Goal: Task Accomplishment & Management: Manage account settings

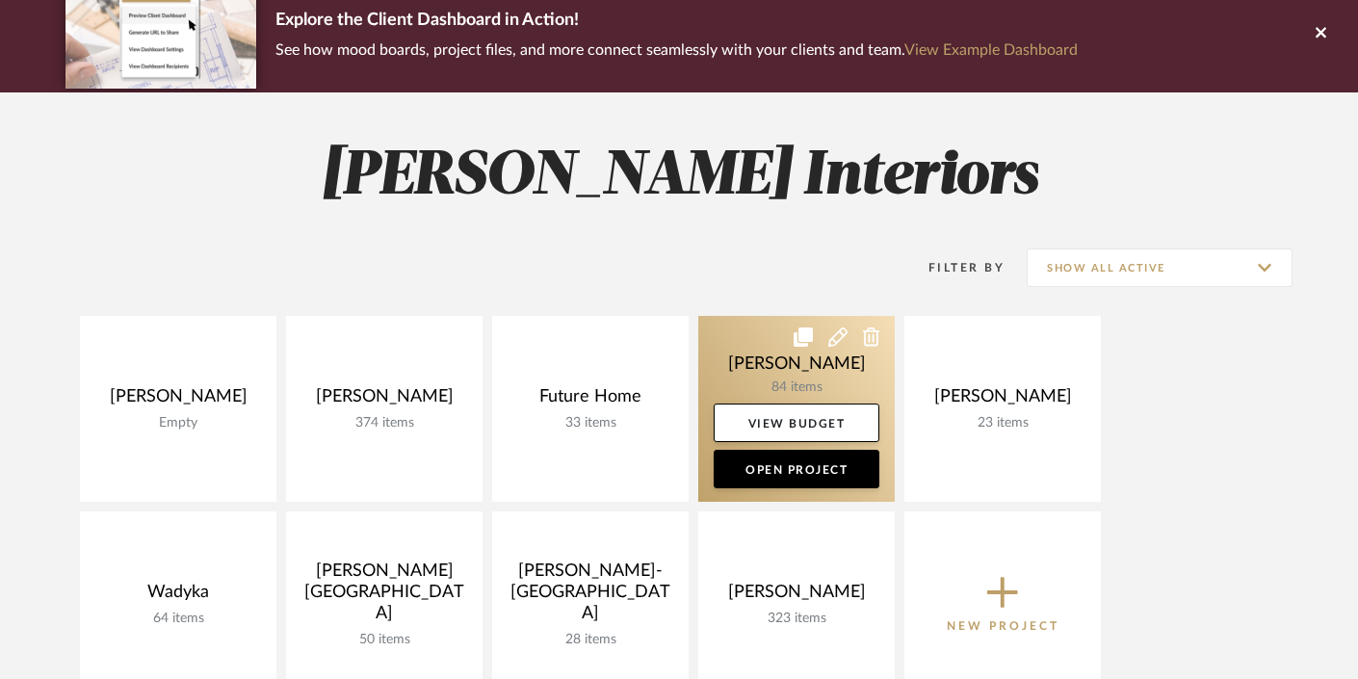
scroll to position [187, 0]
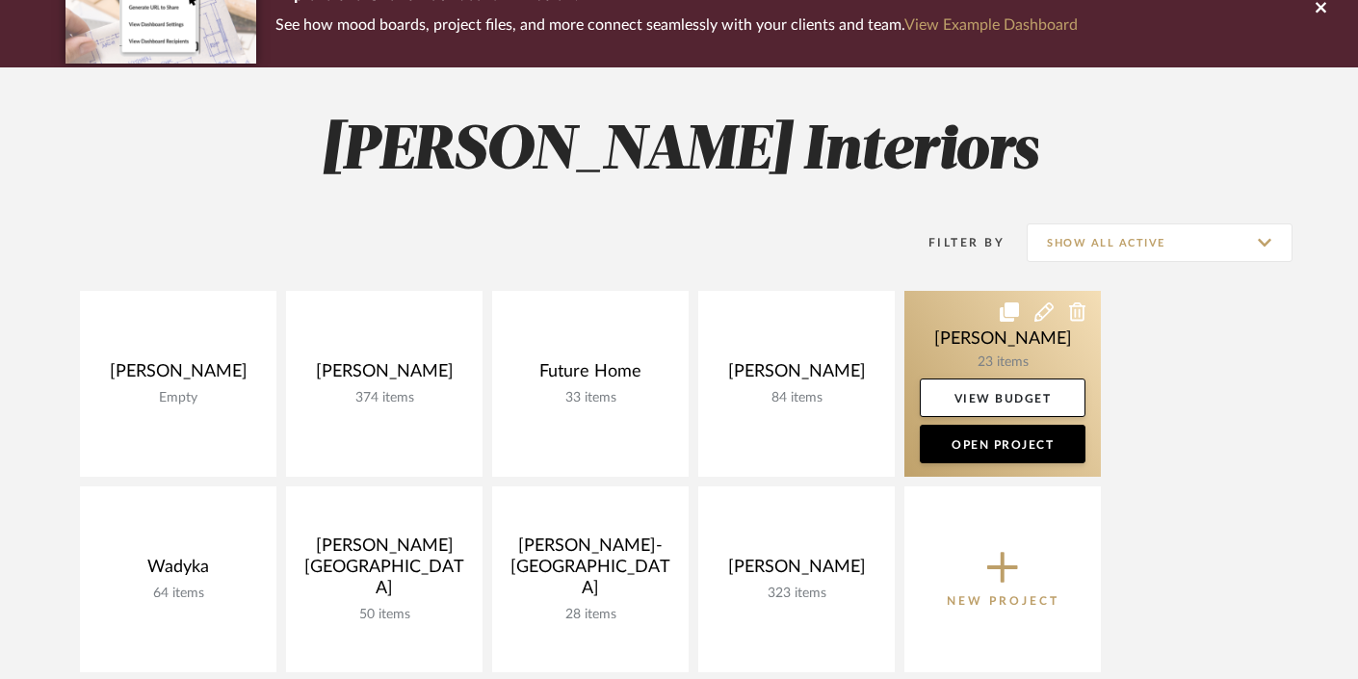
click at [1026, 348] on link at bounding box center [1002, 384] width 196 height 186
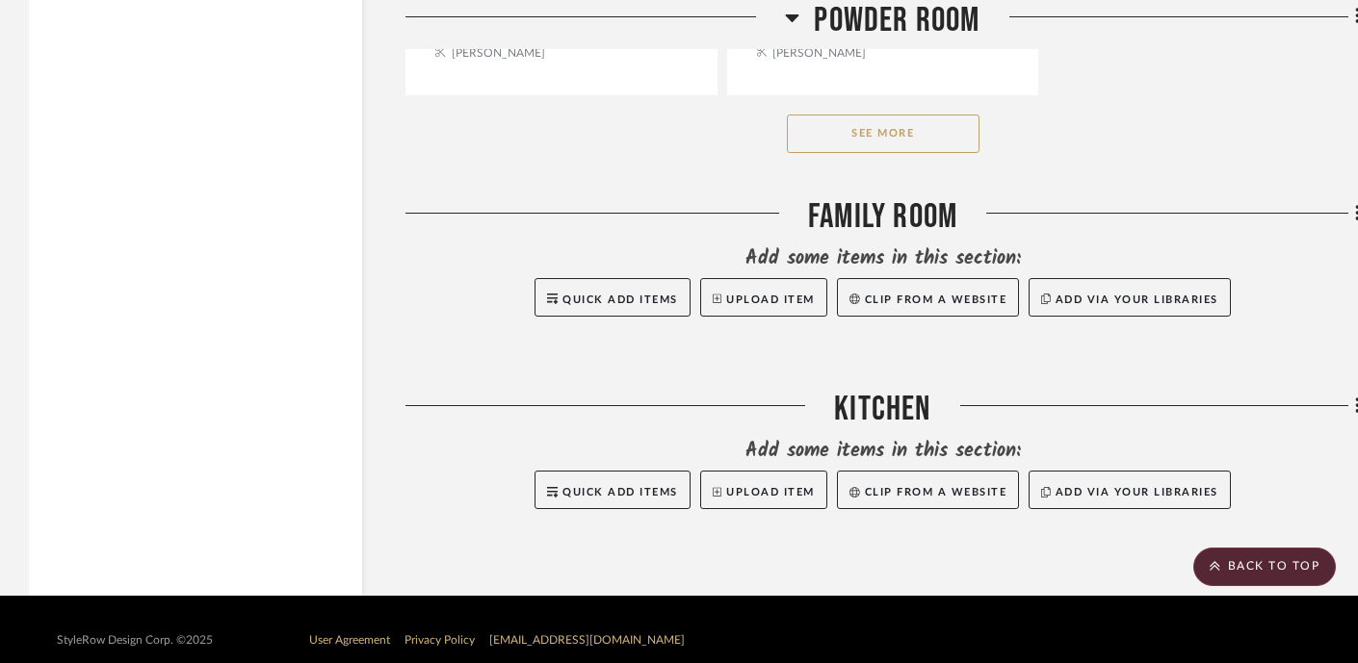
scroll to position [3177, 0]
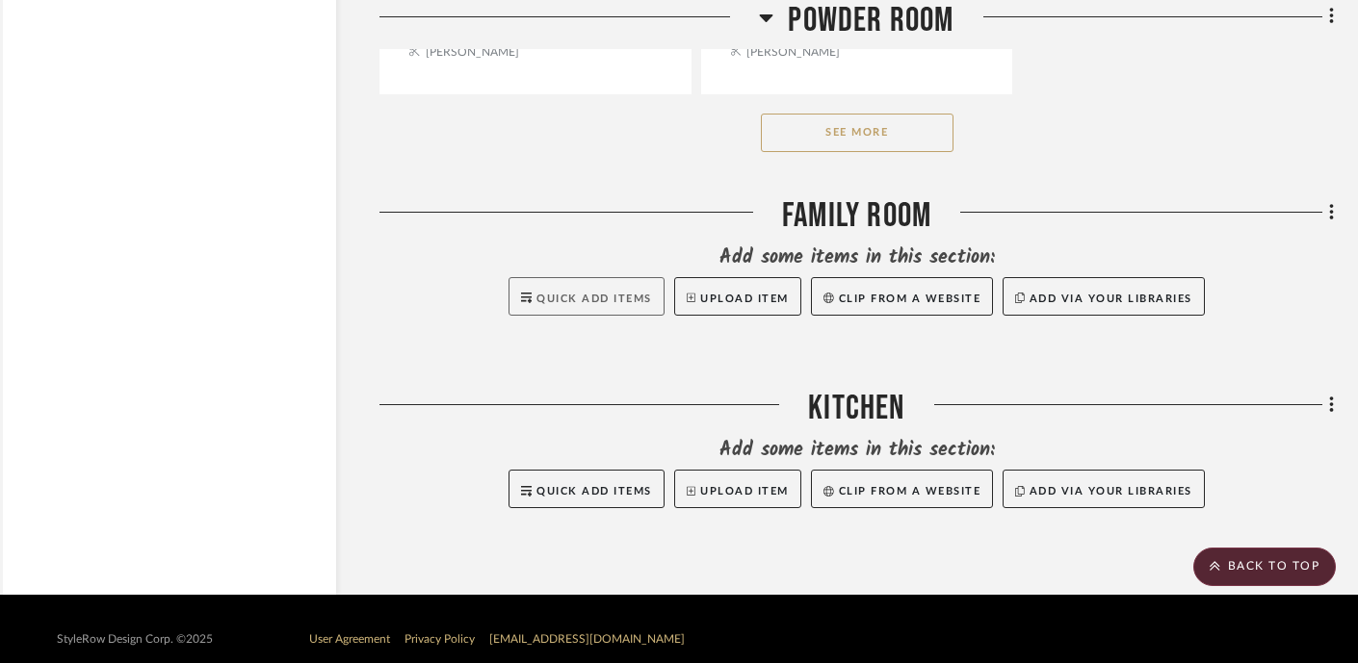
click at [572, 294] on span "Quick Add Items" at bounding box center [594, 299] width 116 height 11
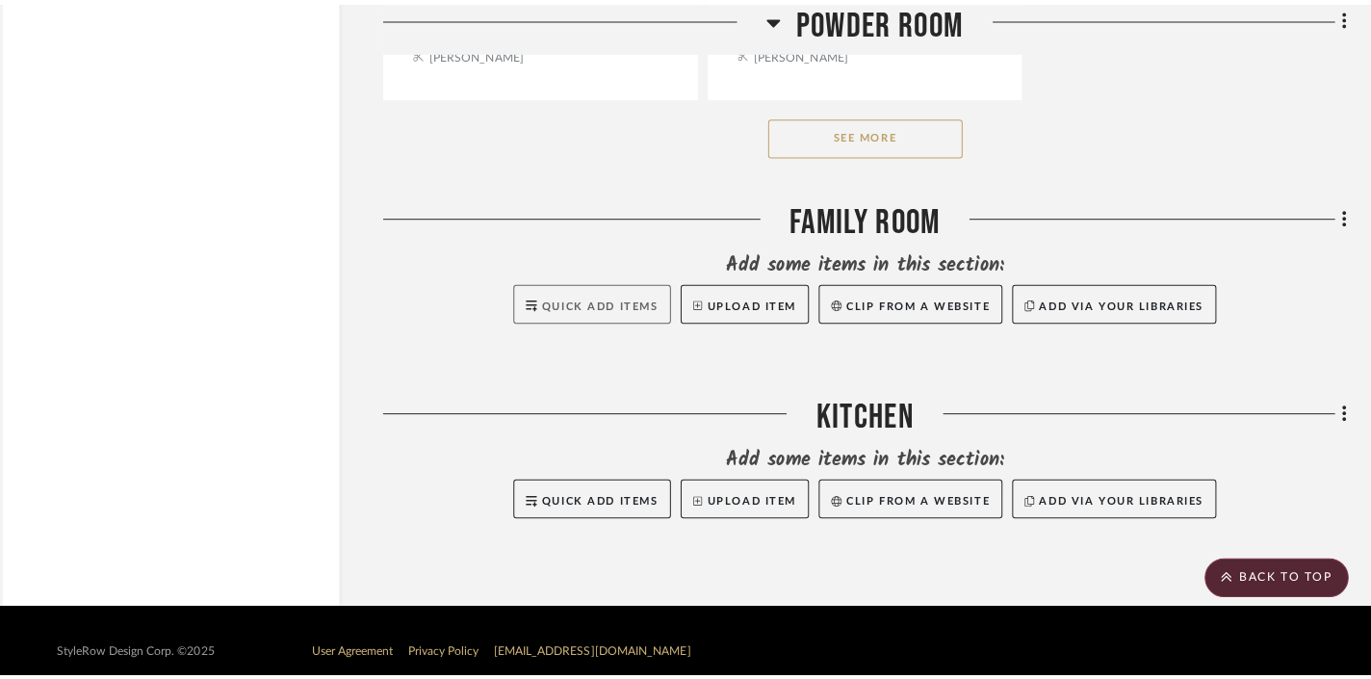
scroll to position [0, 0]
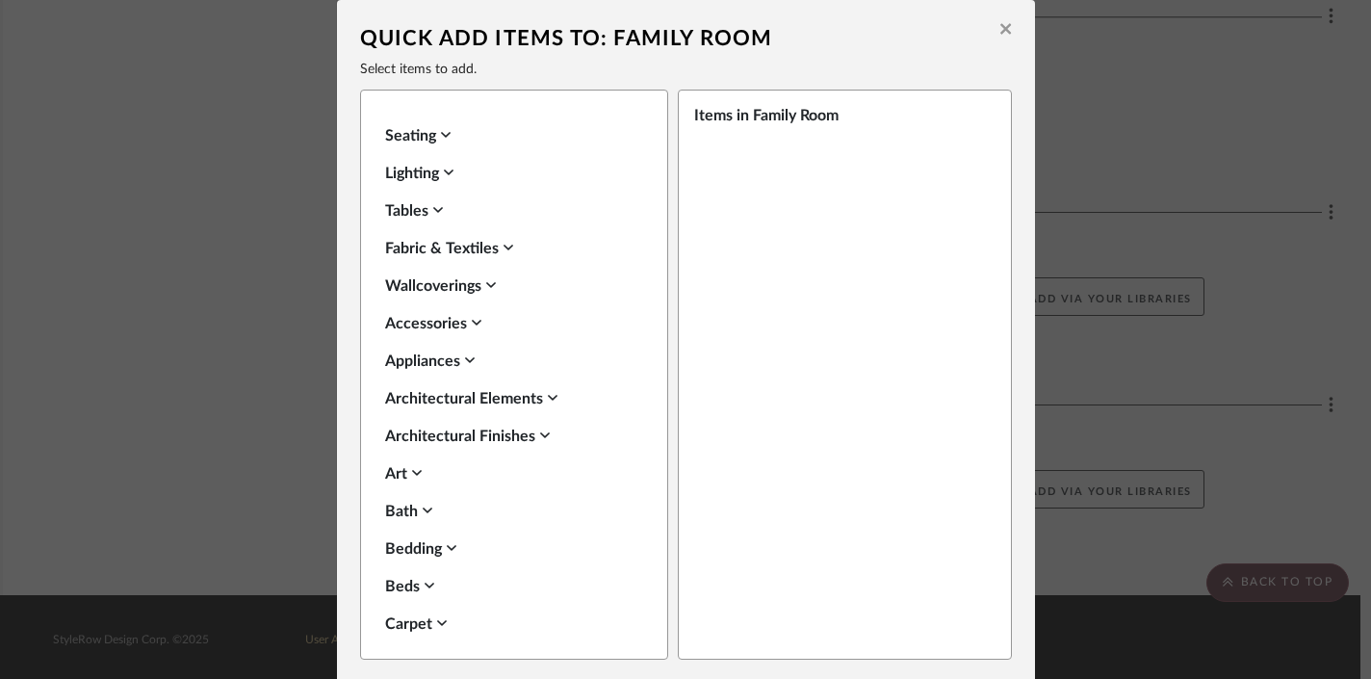
click at [1000, 25] on icon at bounding box center [1005, 28] width 11 height 17
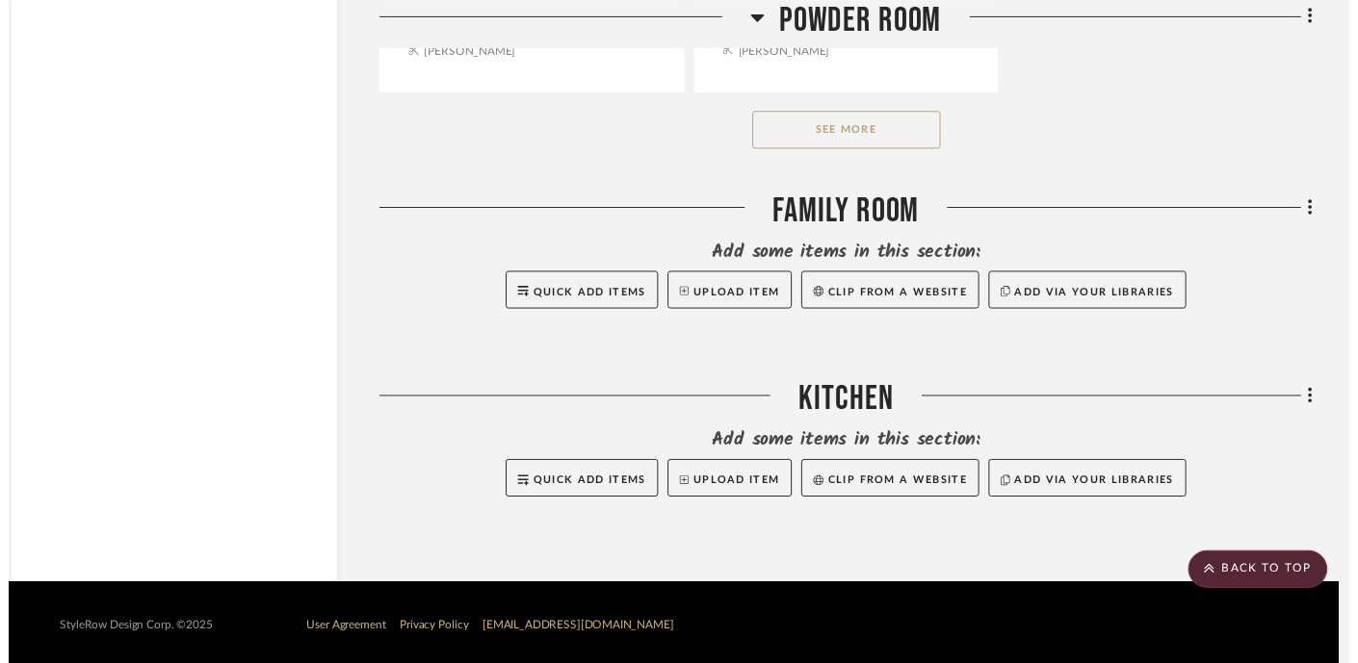
scroll to position [3177, 26]
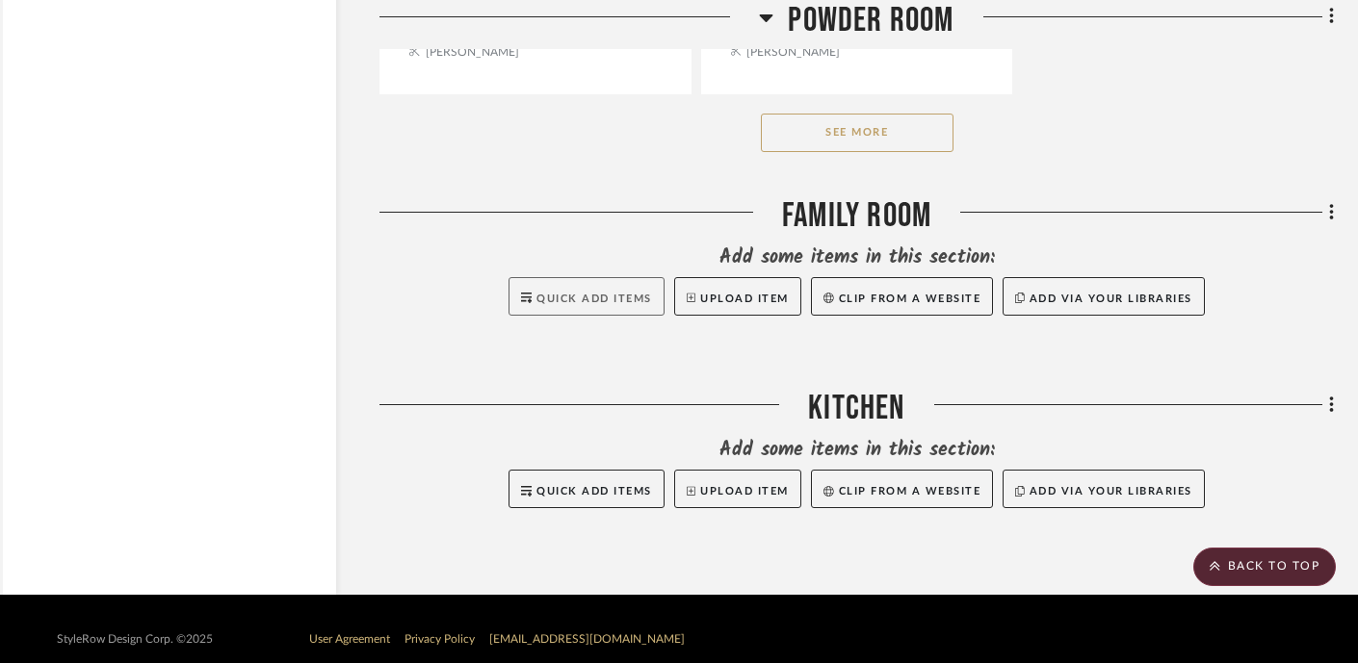
click at [567, 277] on button "Quick Add Items" at bounding box center [586, 296] width 156 height 39
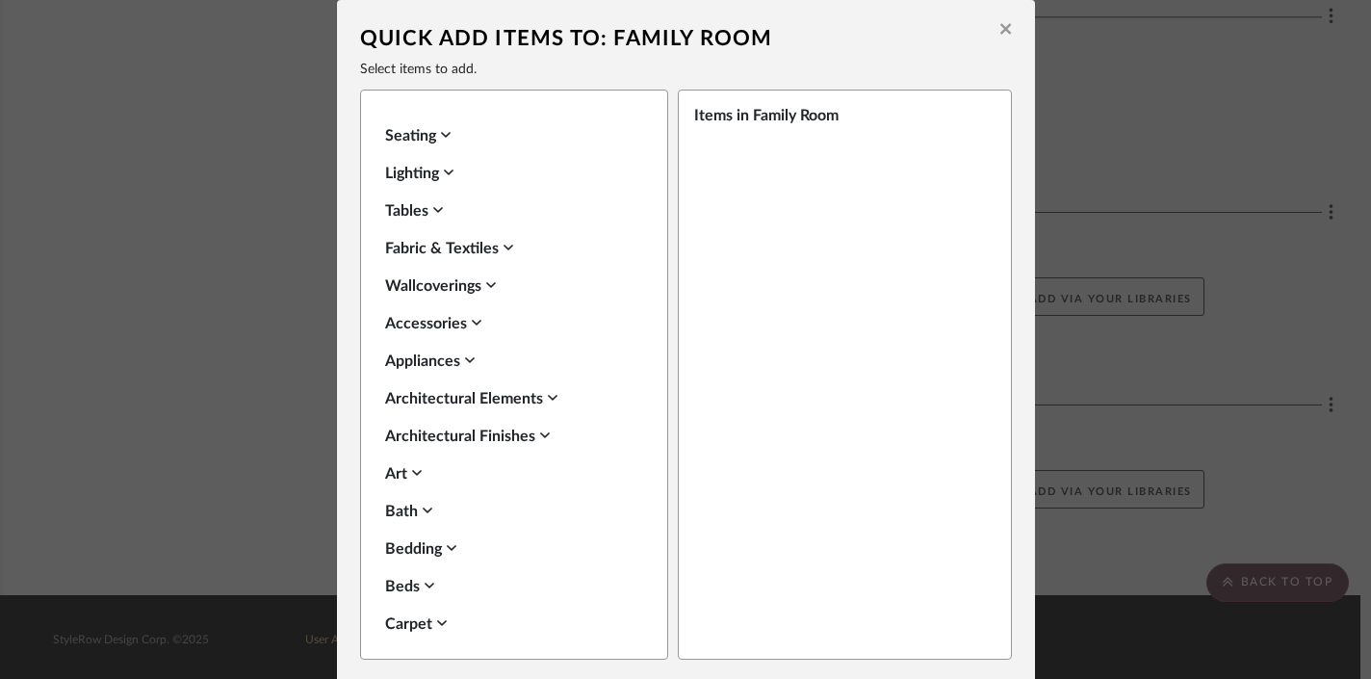
scroll to position [0, 0]
click at [473, 249] on div "Fabric & Textiles" at bounding box center [509, 248] width 248 height 23
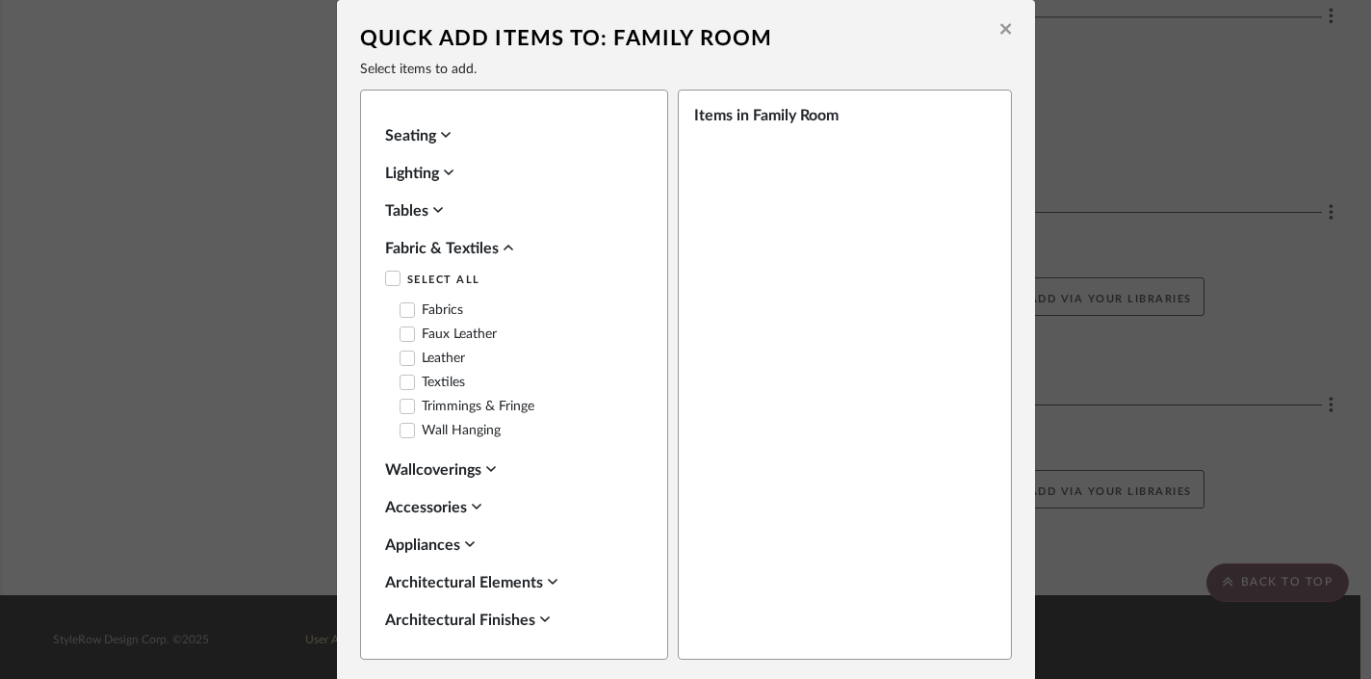
click at [473, 249] on div "Fabric & Textiles" at bounding box center [509, 248] width 248 height 23
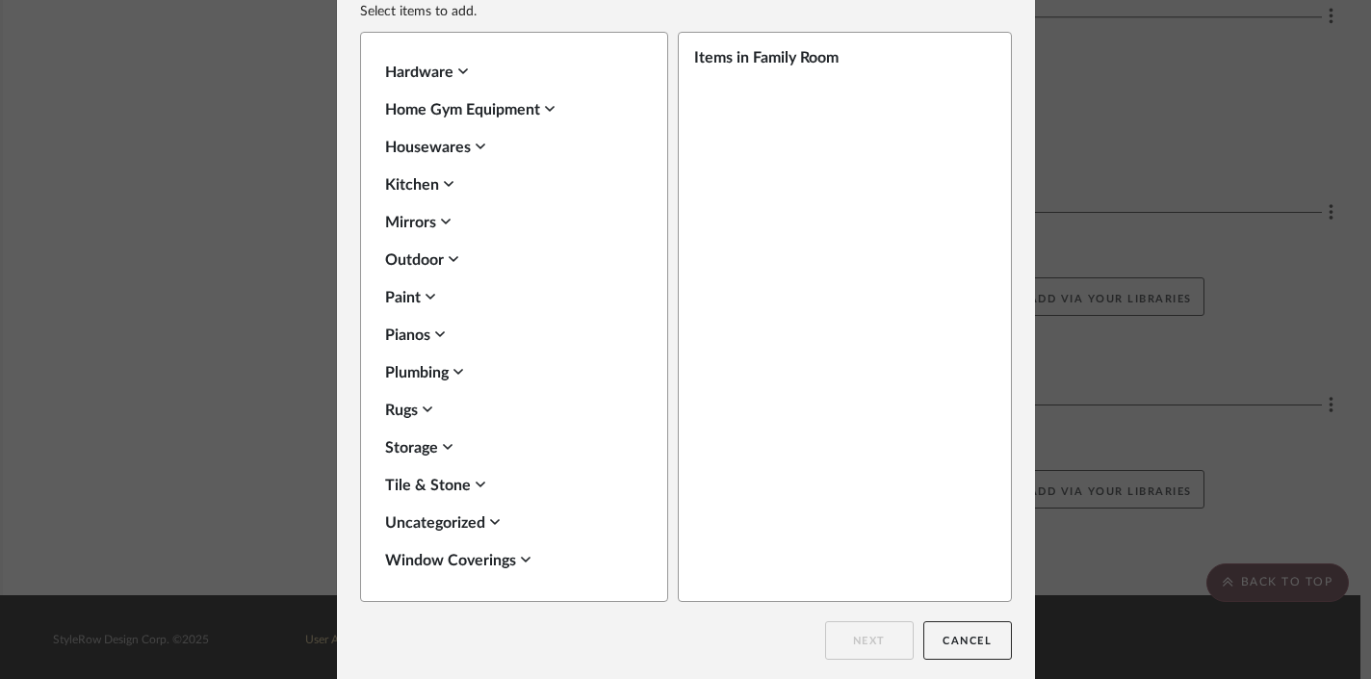
scroll to position [62, 0]
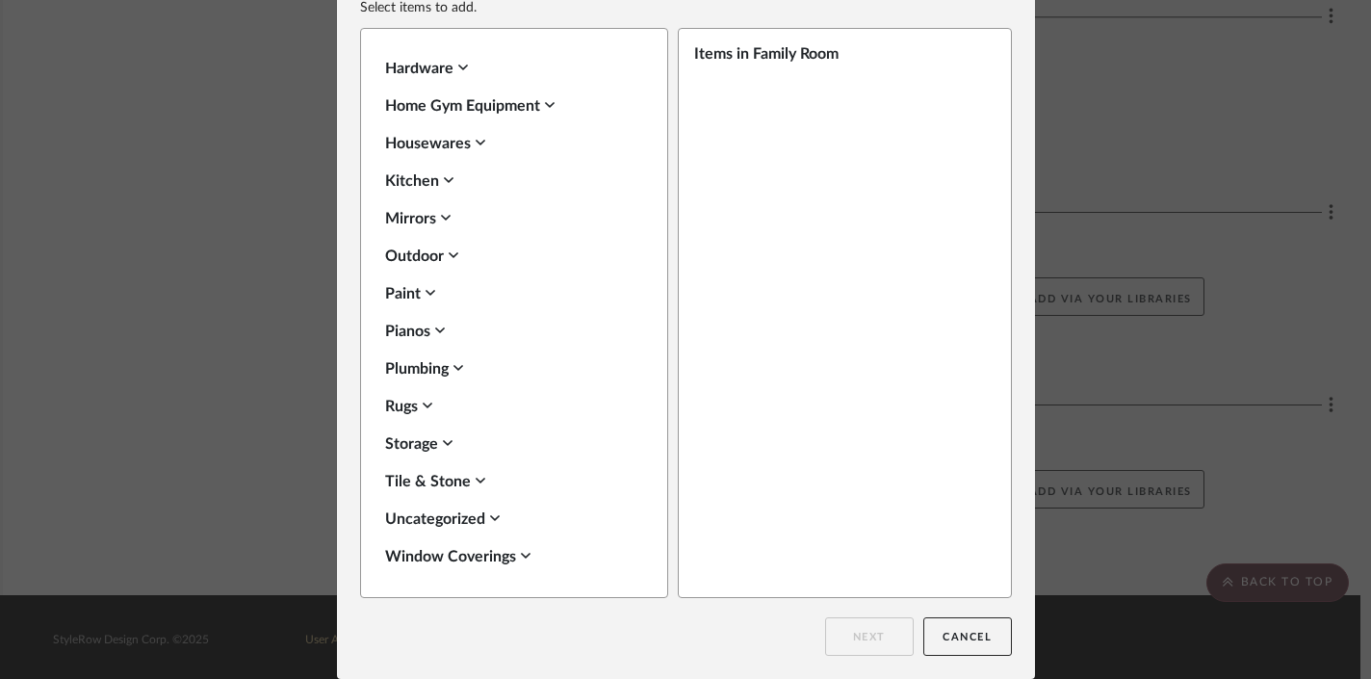
click at [476, 514] on div "Uncategorized" at bounding box center [509, 518] width 248 height 23
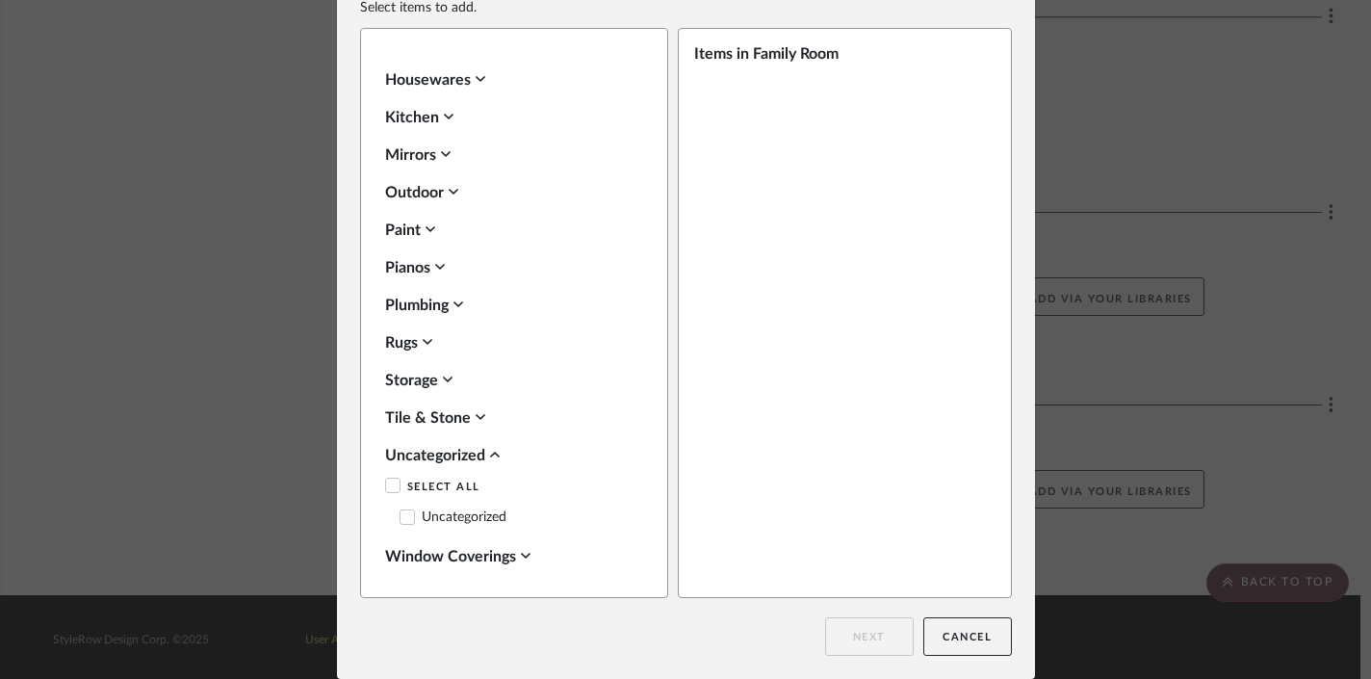
scroll to position [744, 0]
click at [478, 453] on div "Uncategorized" at bounding box center [509, 456] width 248 height 23
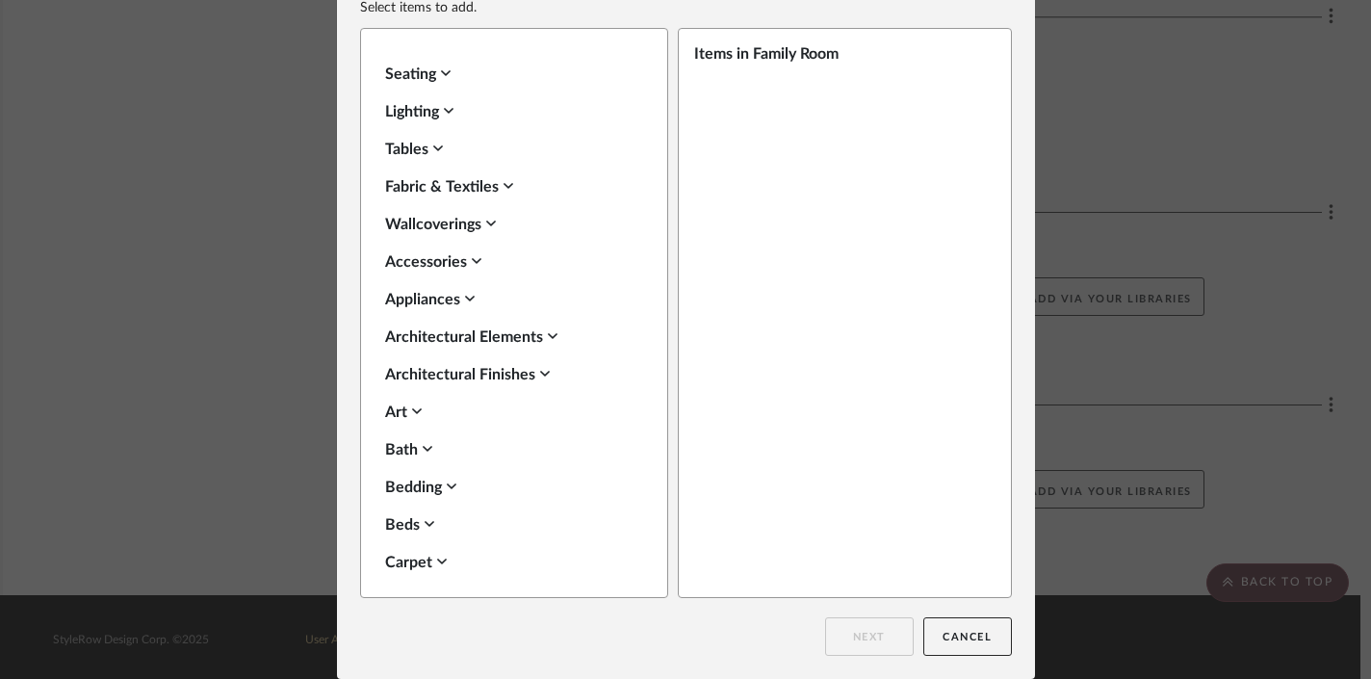
scroll to position [0, 0]
click at [428, 187] on div "Fabric & Textiles" at bounding box center [509, 186] width 248 height 23
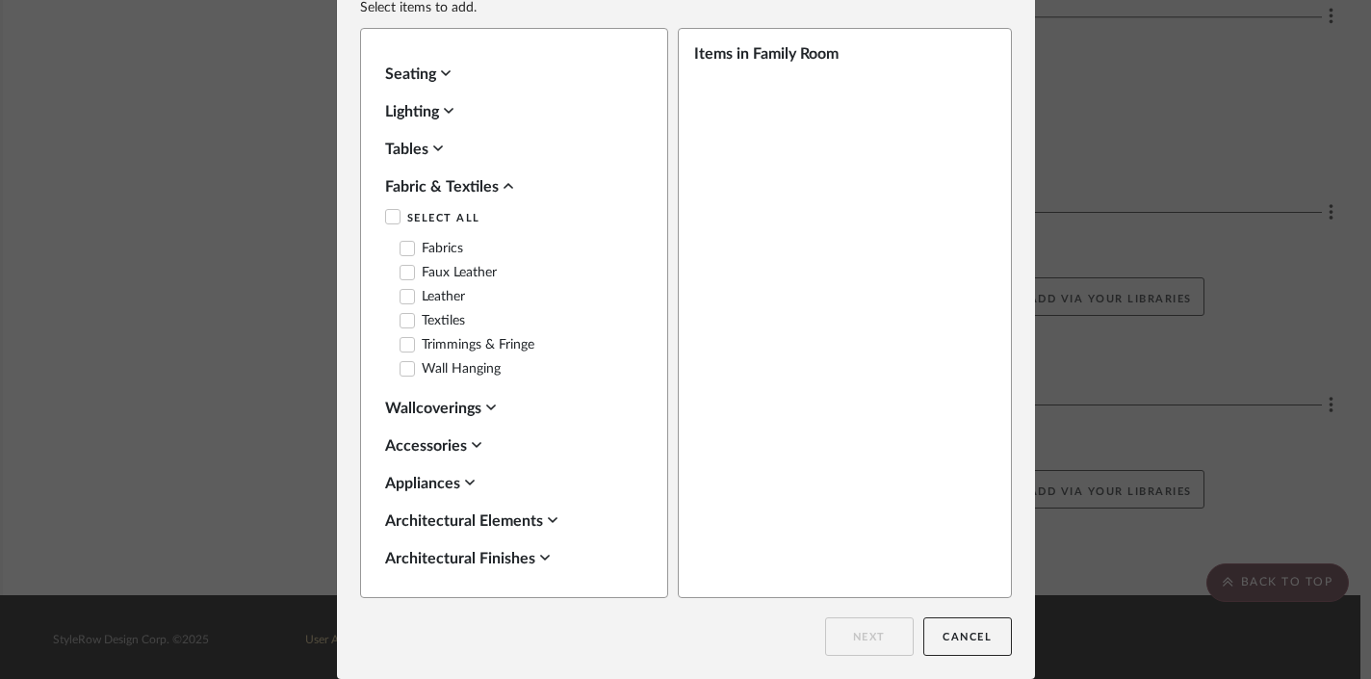
click at [428, 187] on div "Fabric & Textiles" at bounding box center [509, 186] width 248 height 23
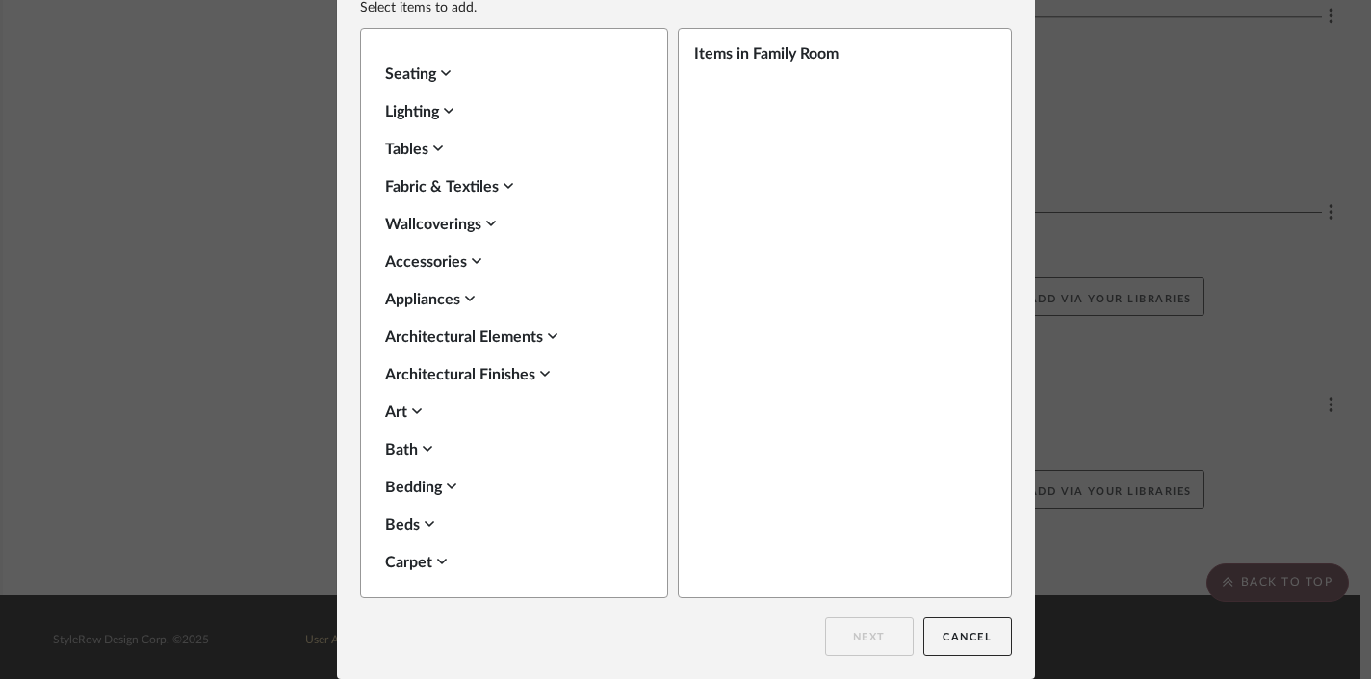
click at [449, 266] on div "Accessories" at bounding box center [509, 261] width 248 height 23
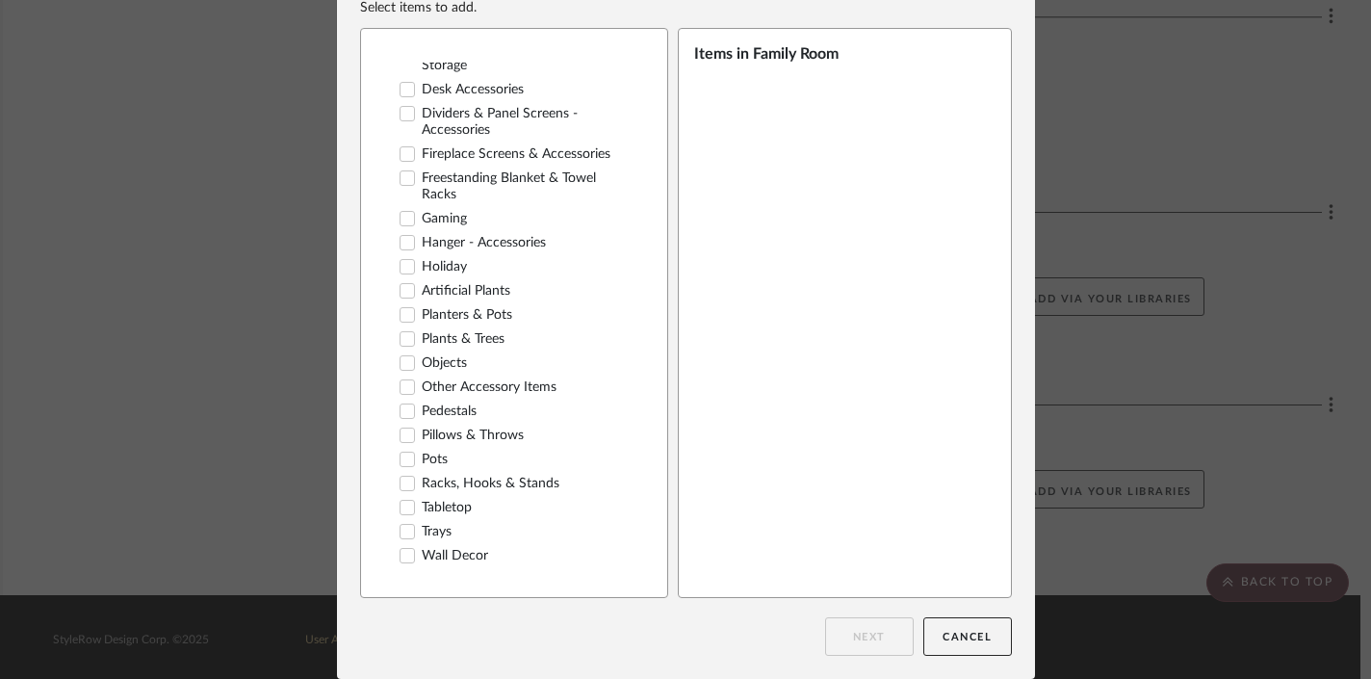
scroll to position [415, 0]
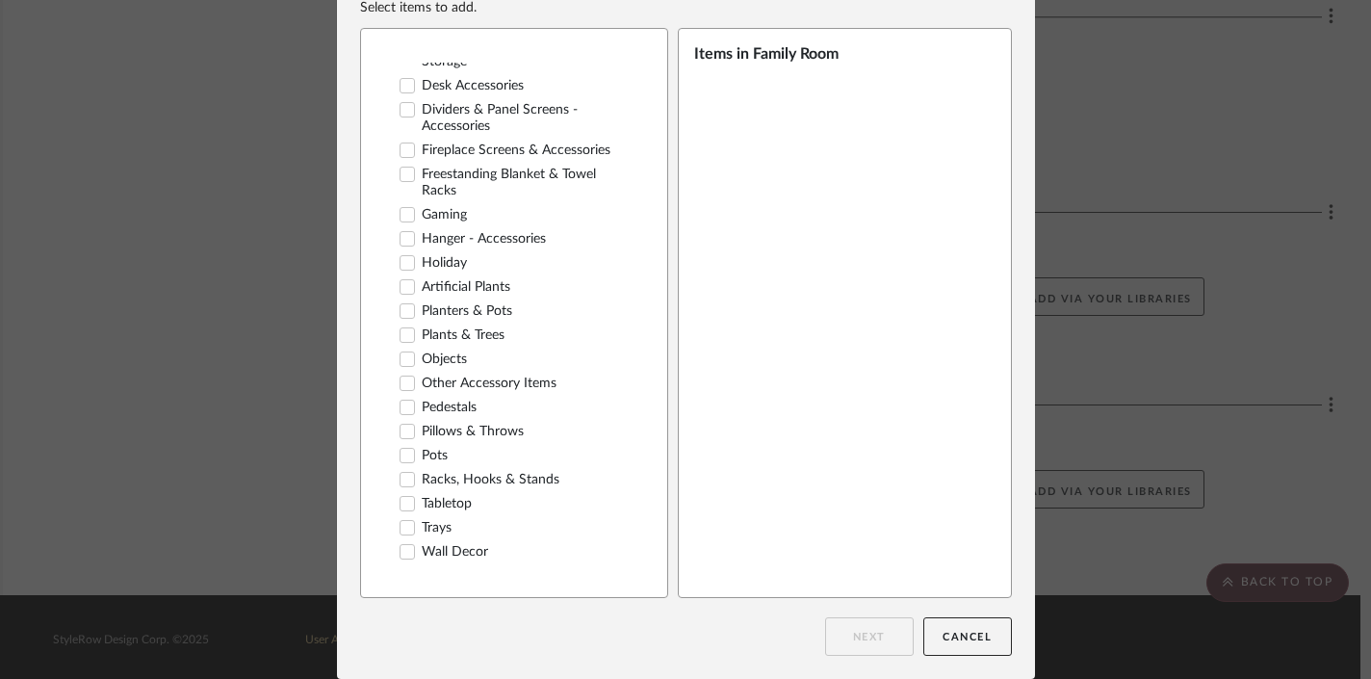
click at [403, 429] on icon at bounding box center [407, 432] width 13 height 10
click at [880, 634] on button "Next" at bounding box center [869, 636] width 89 height 39
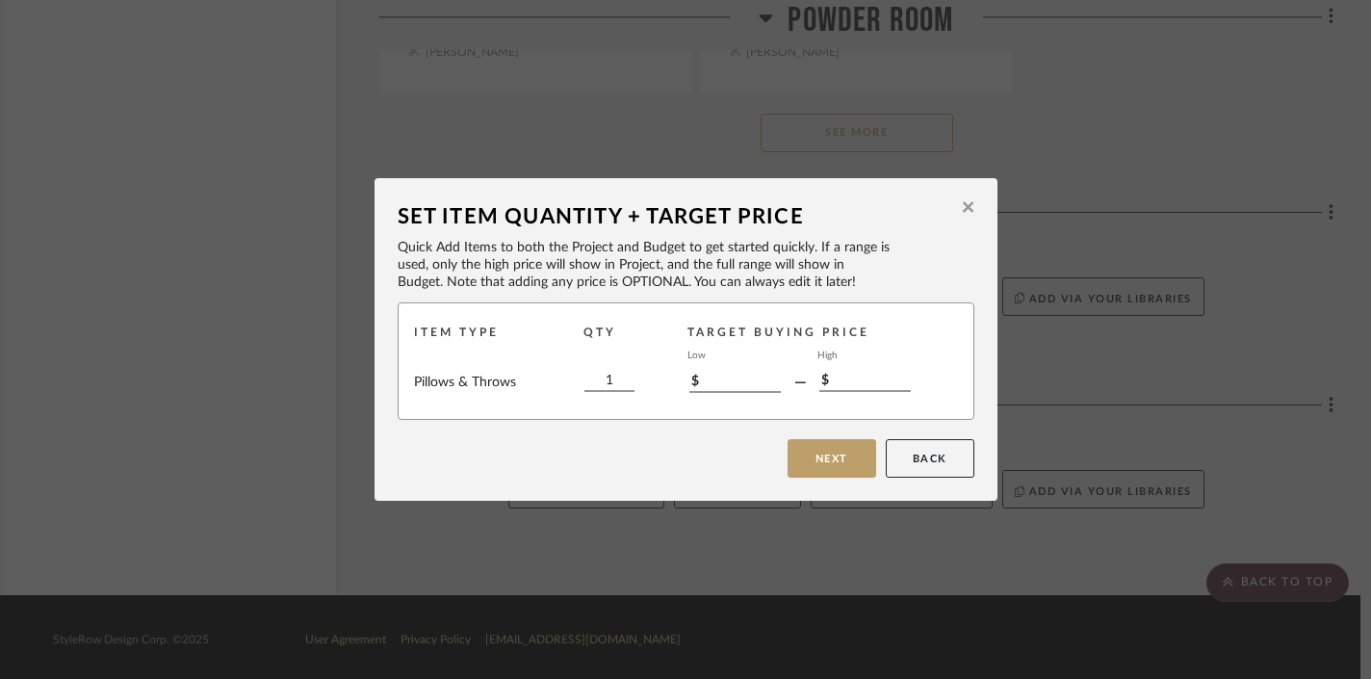
scroll to position [0, 0]
click at [844, 448] on button "Next" at bounding box center [832, 458] width 89 height 39
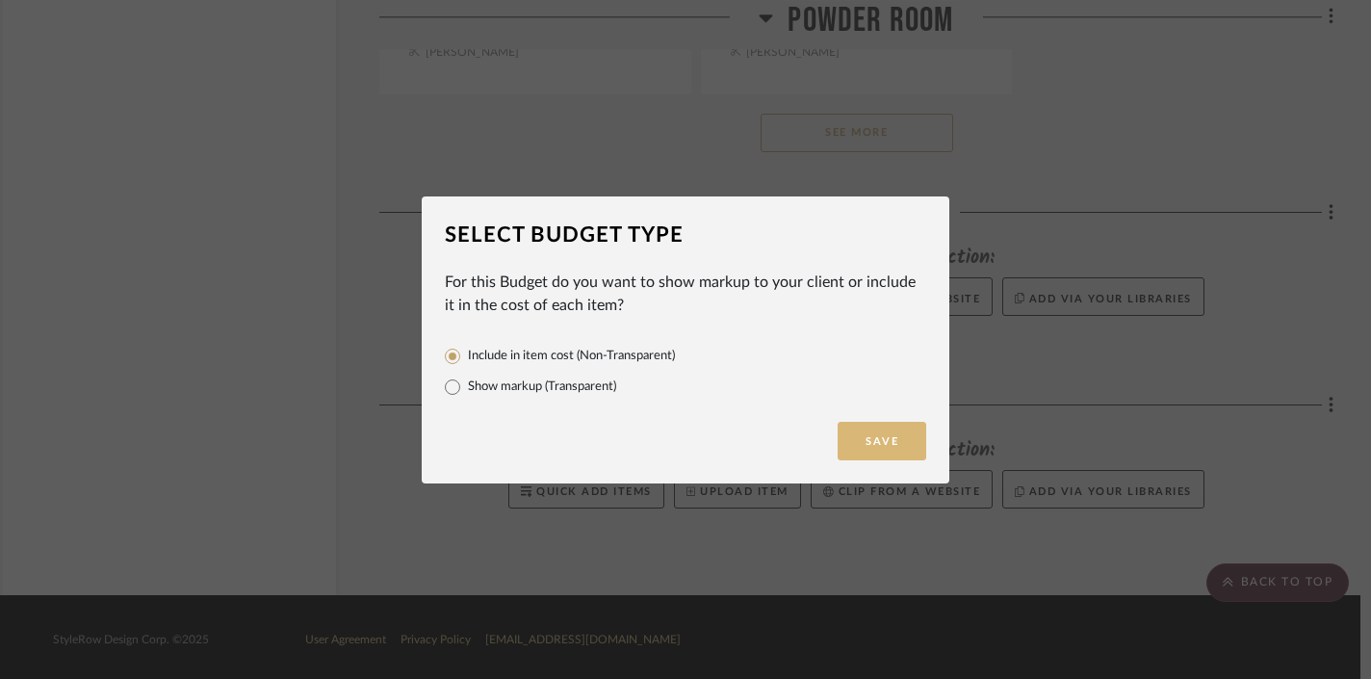
click at [884, 441] on button "Save" at bounding box center [882, 441] width 89 height 39
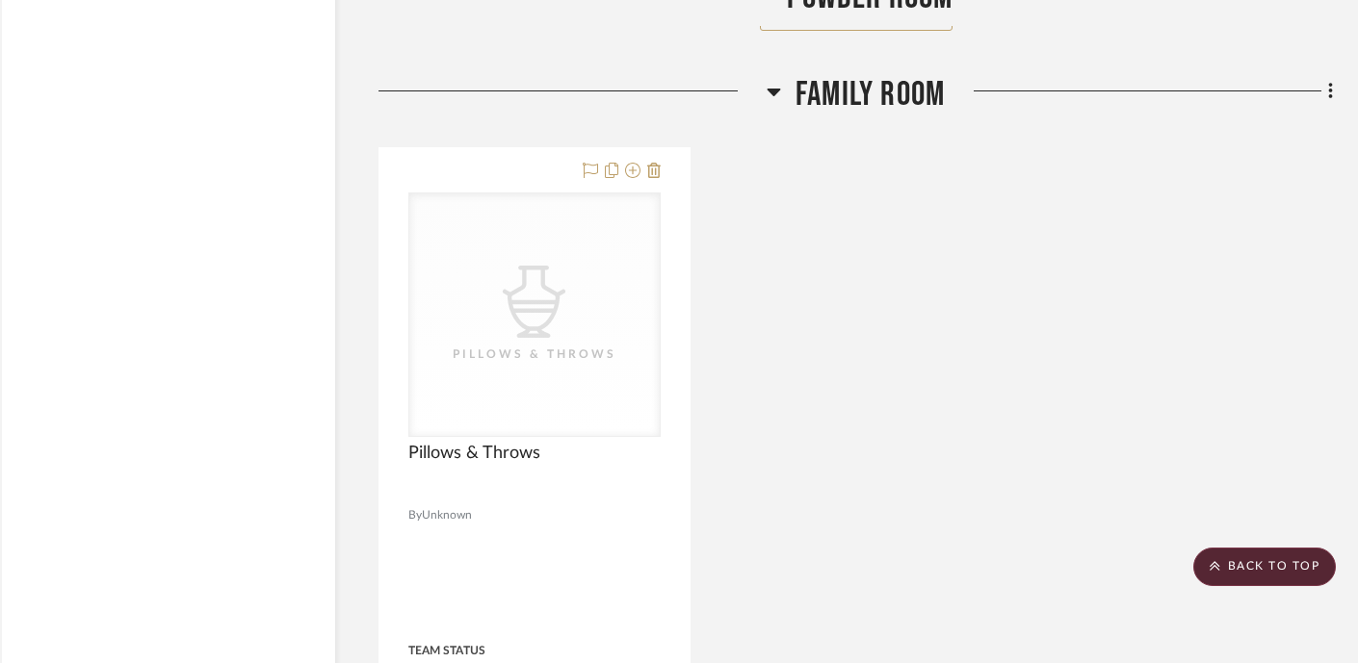
scroll to position [3297, 27]
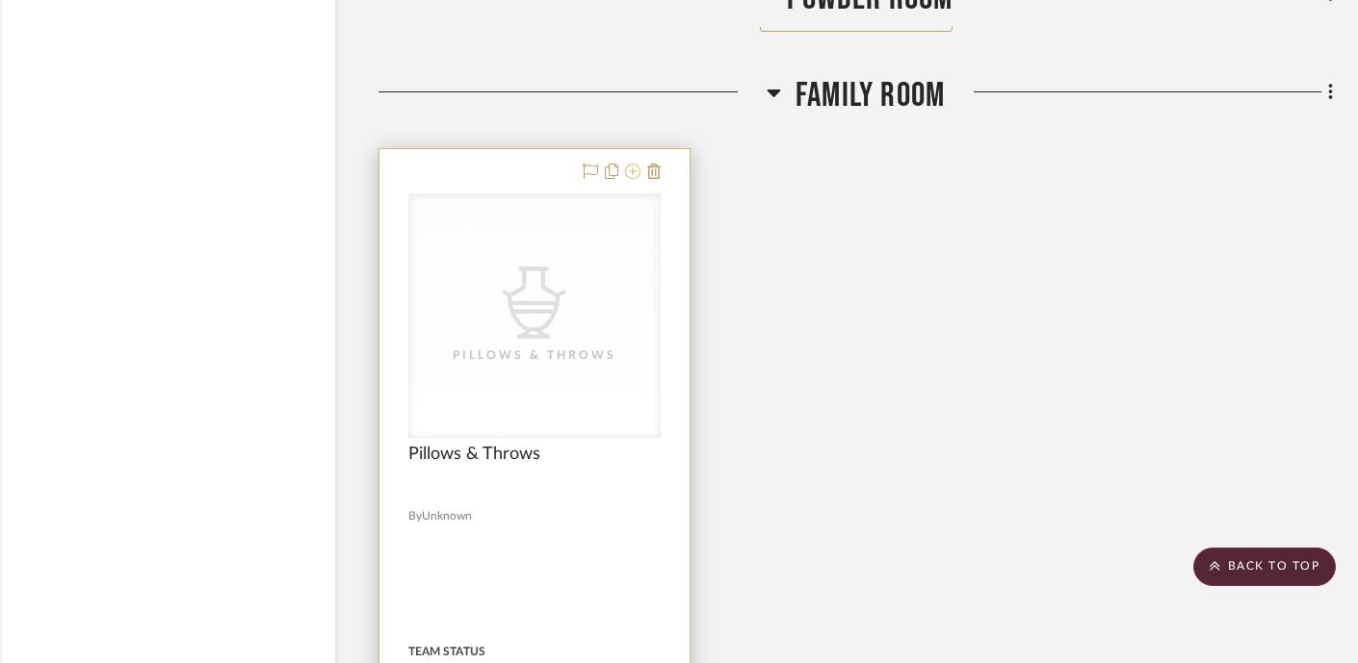
click at [637, 166] on icon at bounding box center [632, 171] width 15 height 15
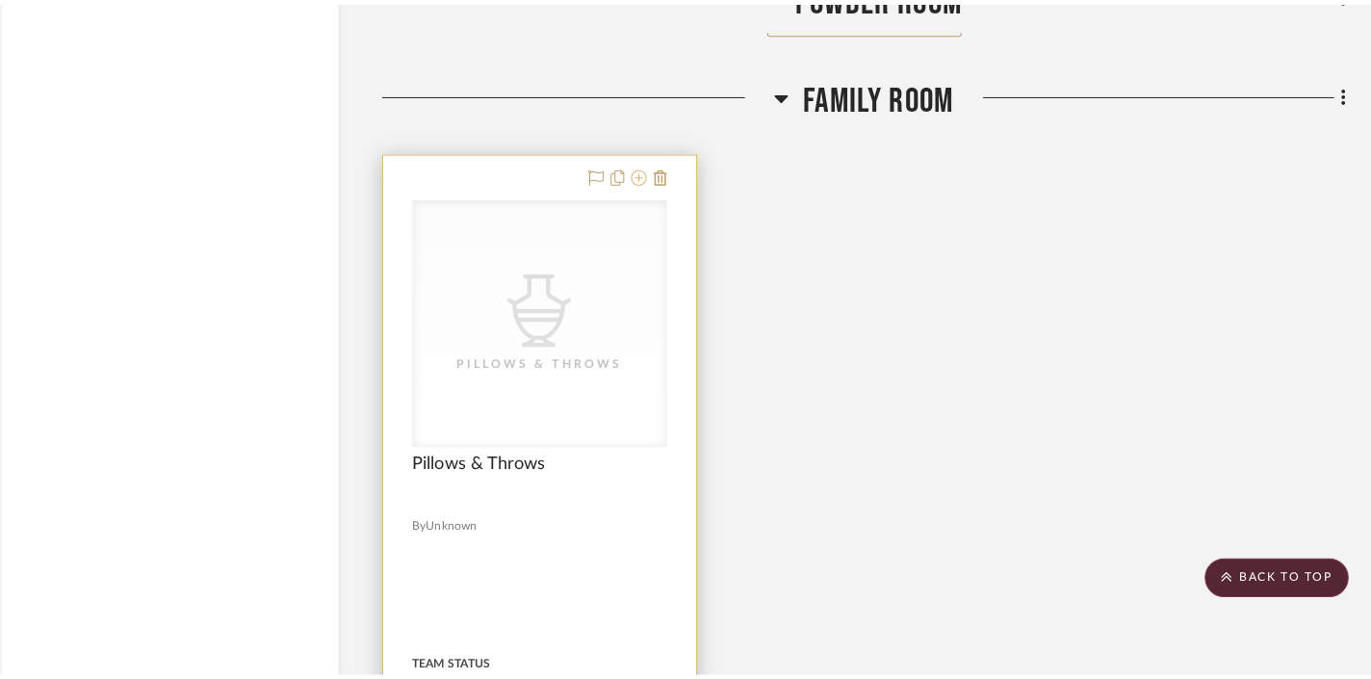
scroll to position [0, 0]
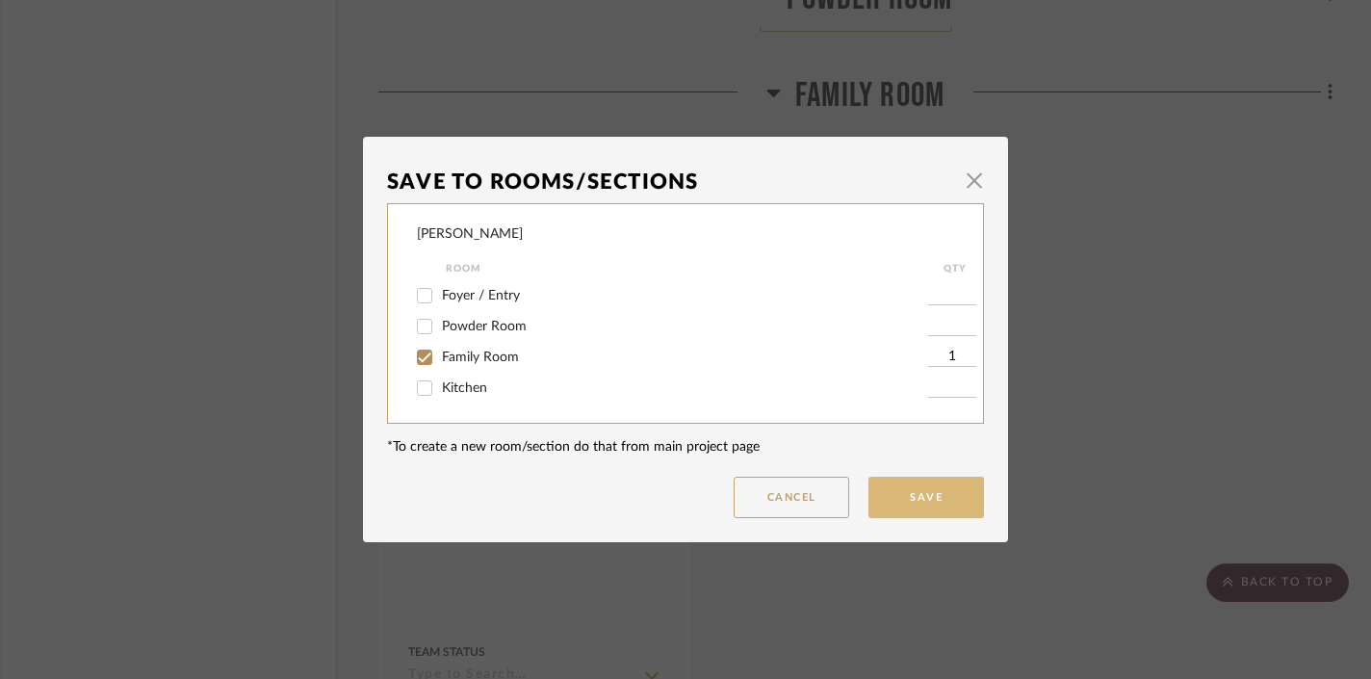
click at [933, 497] on button "Save" at bounding box center [927, 497] width 116 height 41
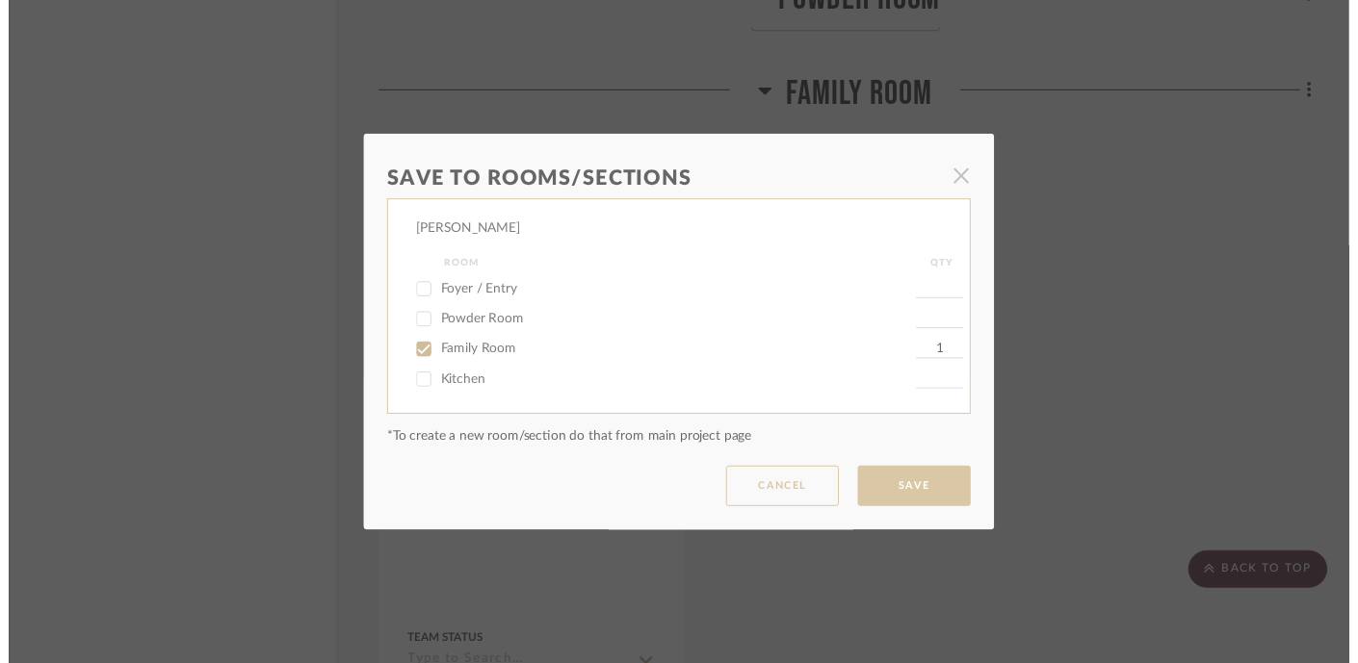
scroll to position [3297, 27]
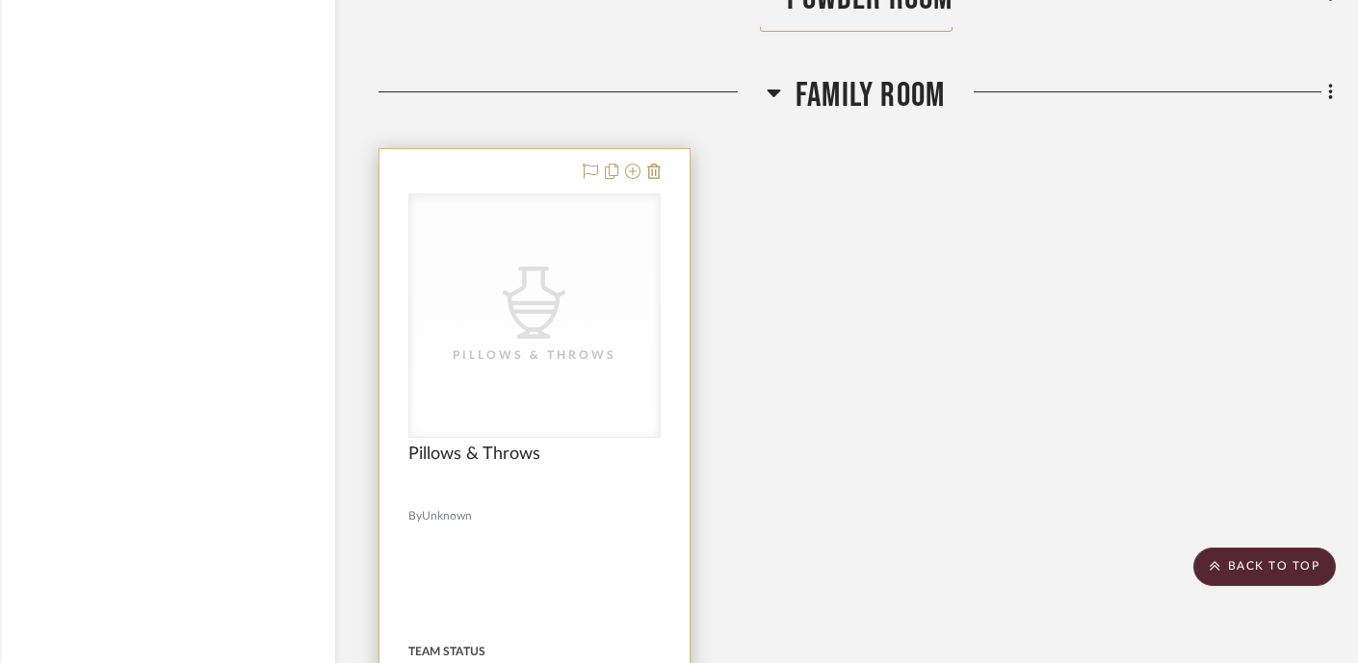
click at [0, 0] on div "Pillows & Throws" at bounding box center [0, 0] width 0 height 0
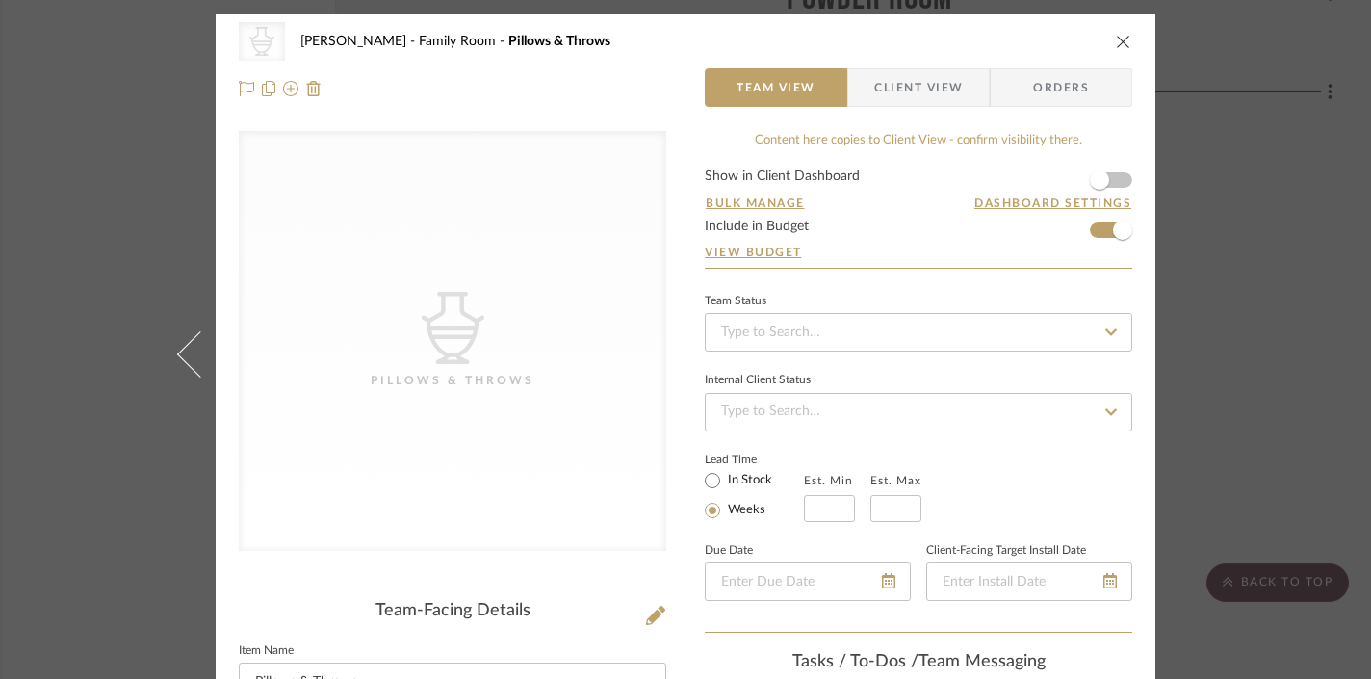
scroll to position [0, 0]
click at [403, 290] on div "CategoryIconAccessories Created with Sketch. Pillows & Throws" at bounding box center [453, 341] width 428 height 420
click at [479, 325] on icon "CategoryIconAccessories Created with Sketch." at bounding box center [453, 328] width 72 height 72
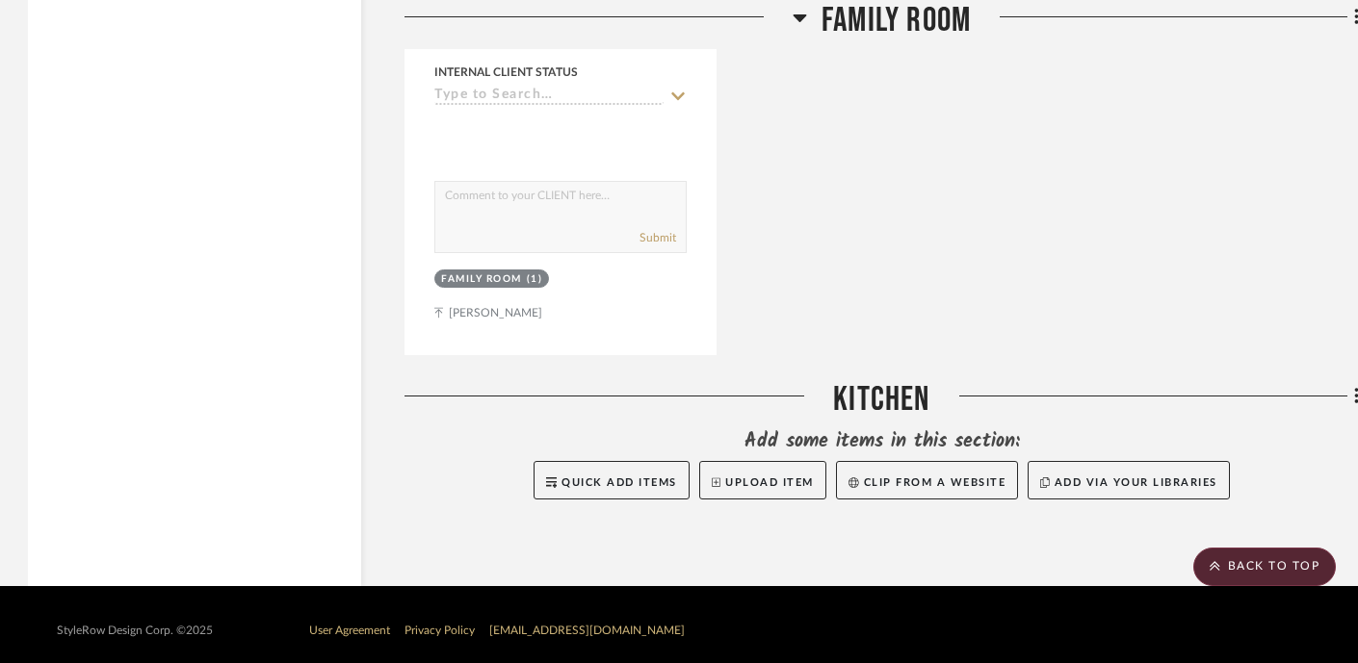
scroll to position [3934, 1]
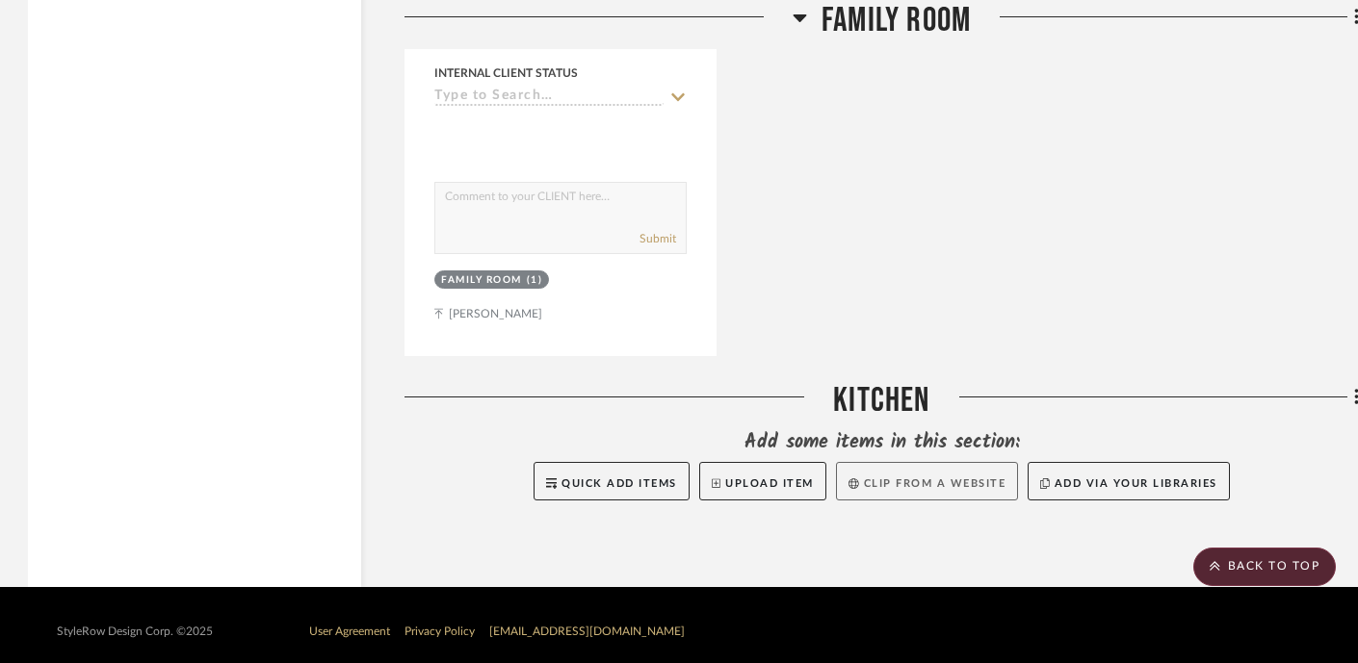
click at [943, 472] on button "Clip from a website" at bounding box center [927, 481] width 182 height 39
click at [764, 462] on button "Upload Item" at bounding box center [762, 481] width 127 height 39
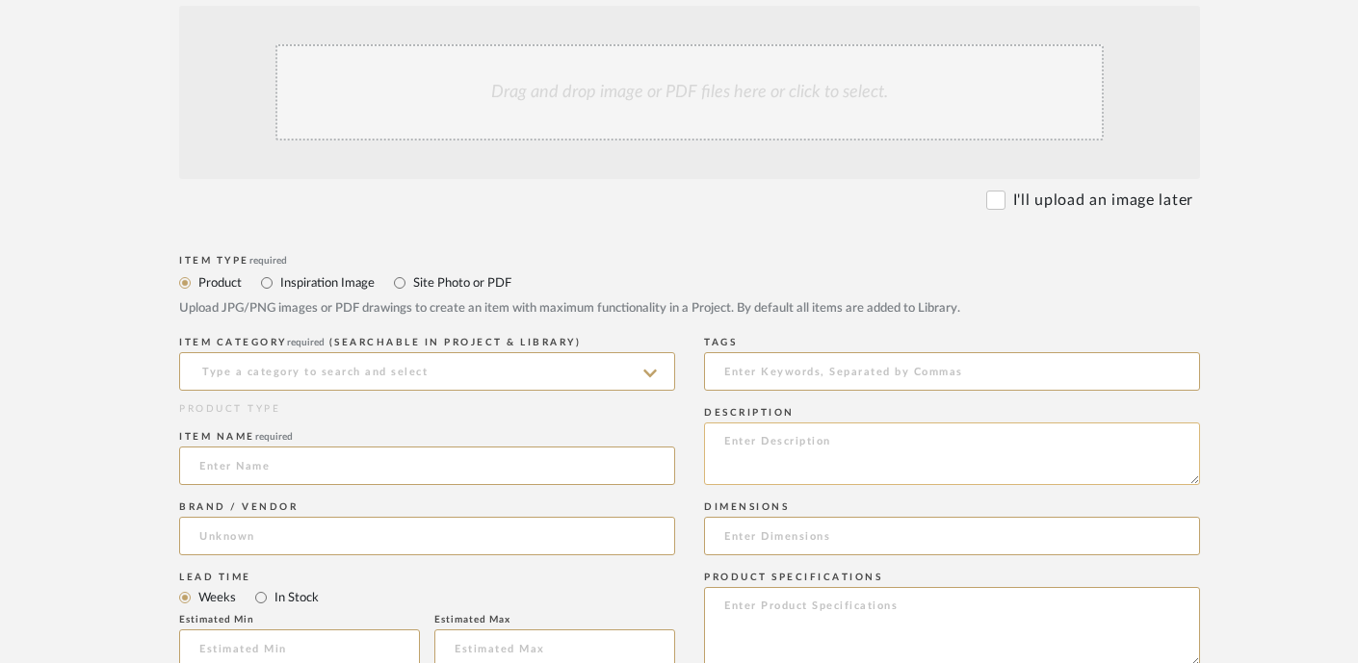
scroll to position [414, 4]
click at [401, 282] on input "Site Photo or PDF" at bounding box center [399, 282] width 23 height 23
radio input "true"
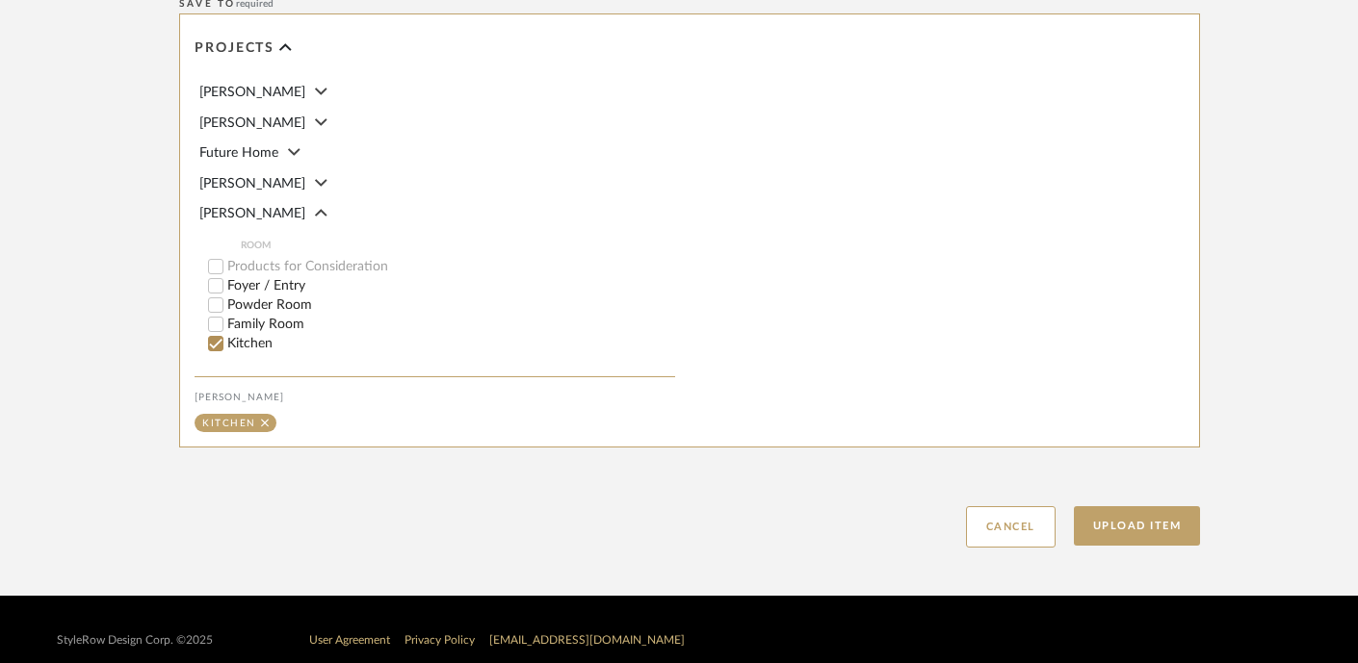
scroll to position [890, 4]
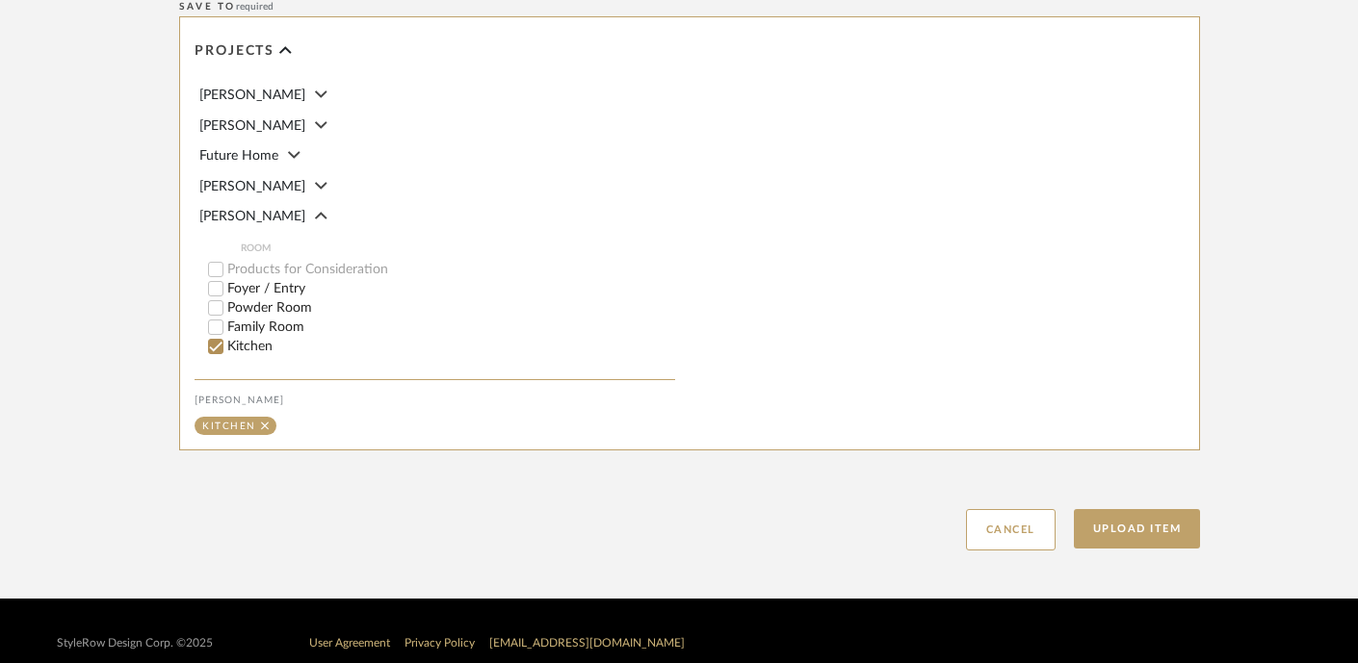
click at [218, 324] on input "Family Room" at bounding box center [215, 327] width 19 height 19
click at [212, 347] on input "Kitchen" at bounding box center [215, 346] width 19 height 19
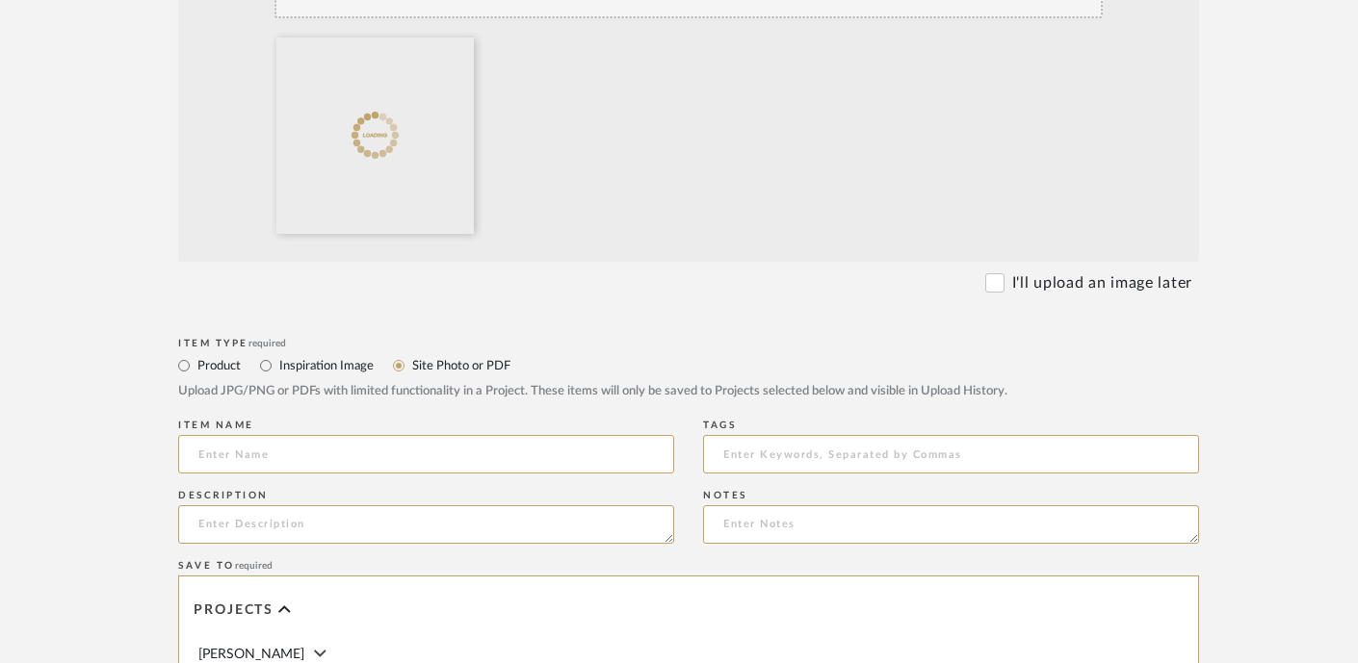
scroll to position [541, 5]
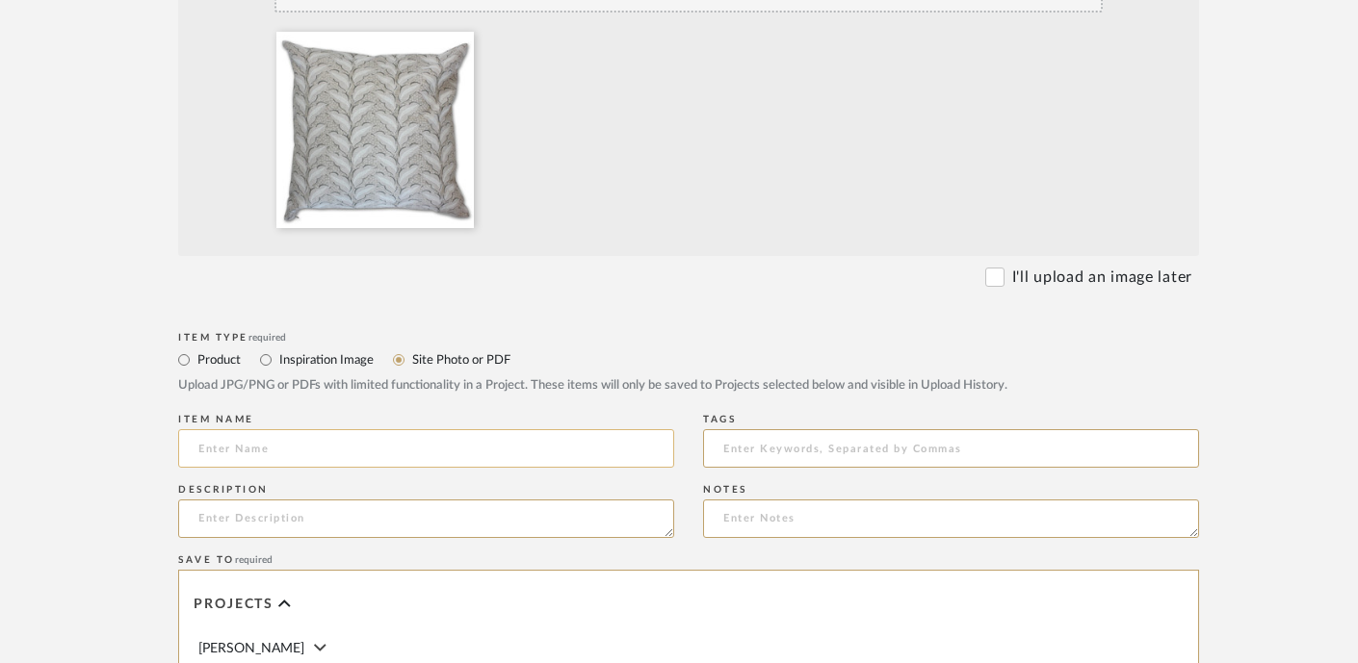
click at [500, 454] on input at bounding box center [426, 448] width 496 height 39
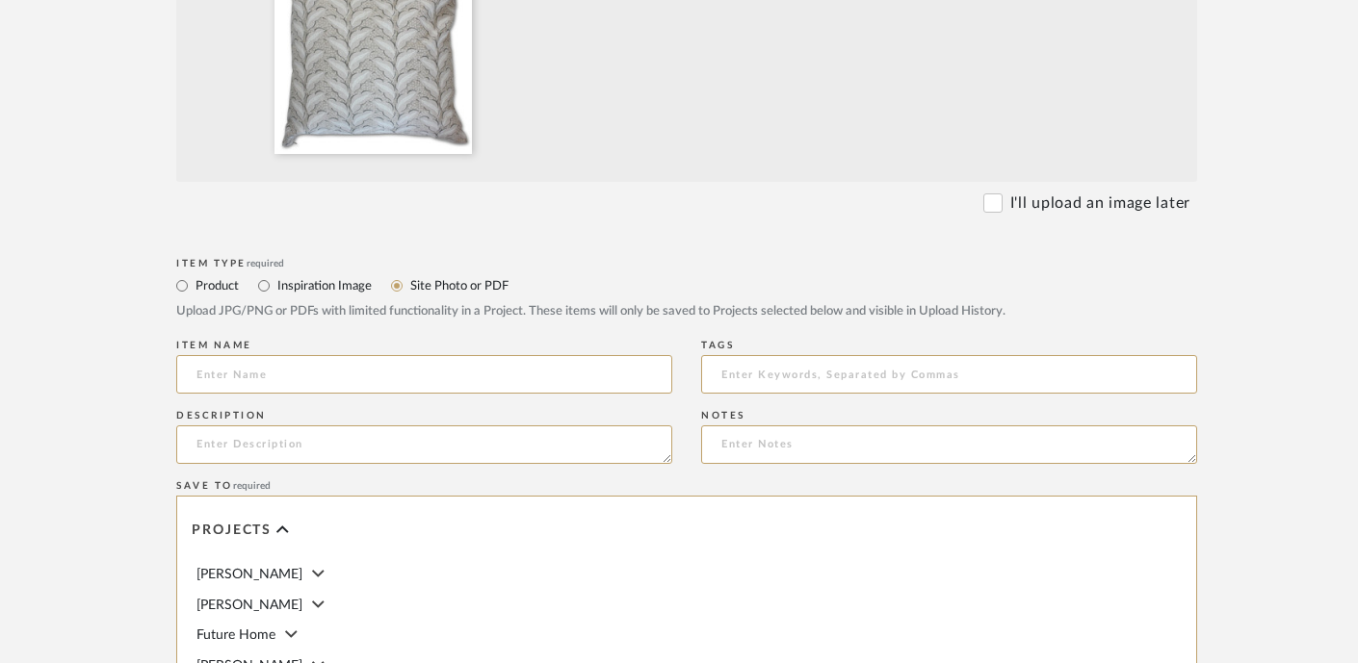
scroll to position [672, 7]
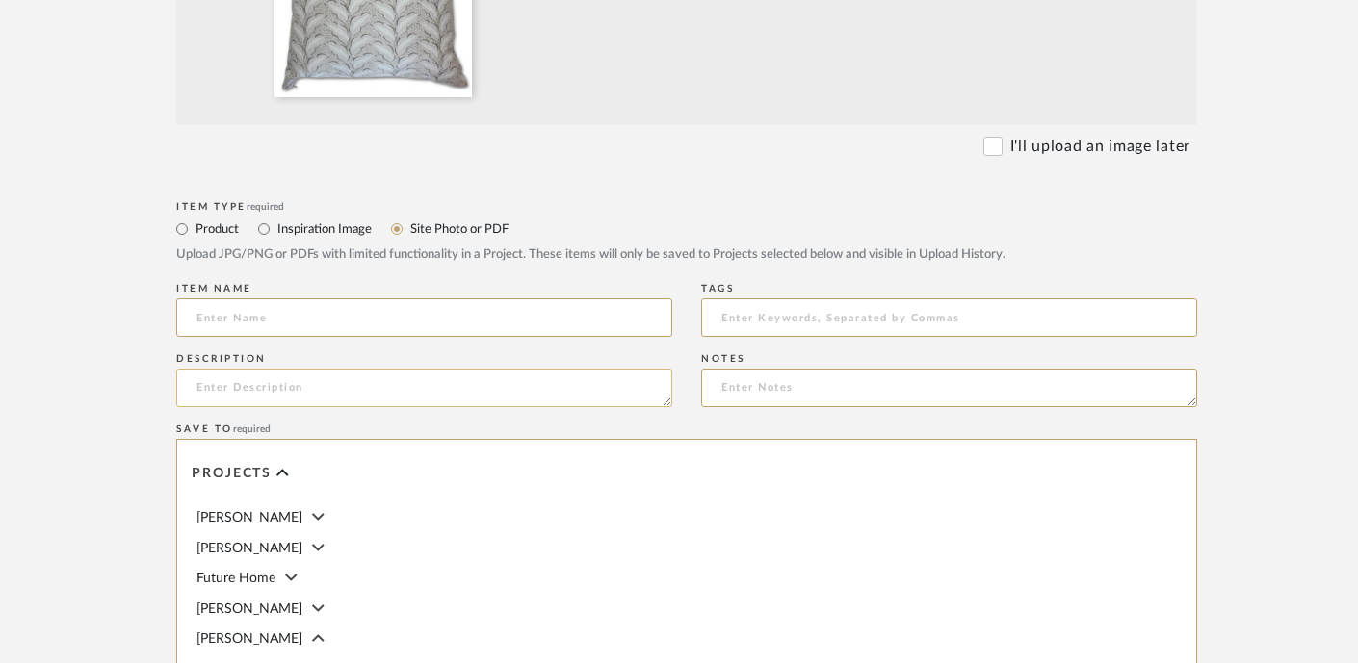
click at [589, 385] on textarea at bounding box center [424, 388] width 496 height 39
paste textarea "100% Belgian Linen pillow, printed and sewn in the USA Features the Cassis patt…"
type textarea "100% Belgian Linen pillow, printed and sewn in the USA Features the Cassis patt…"
click at [599, 322] on input at bounding box center [424, 318] width 496 height 39
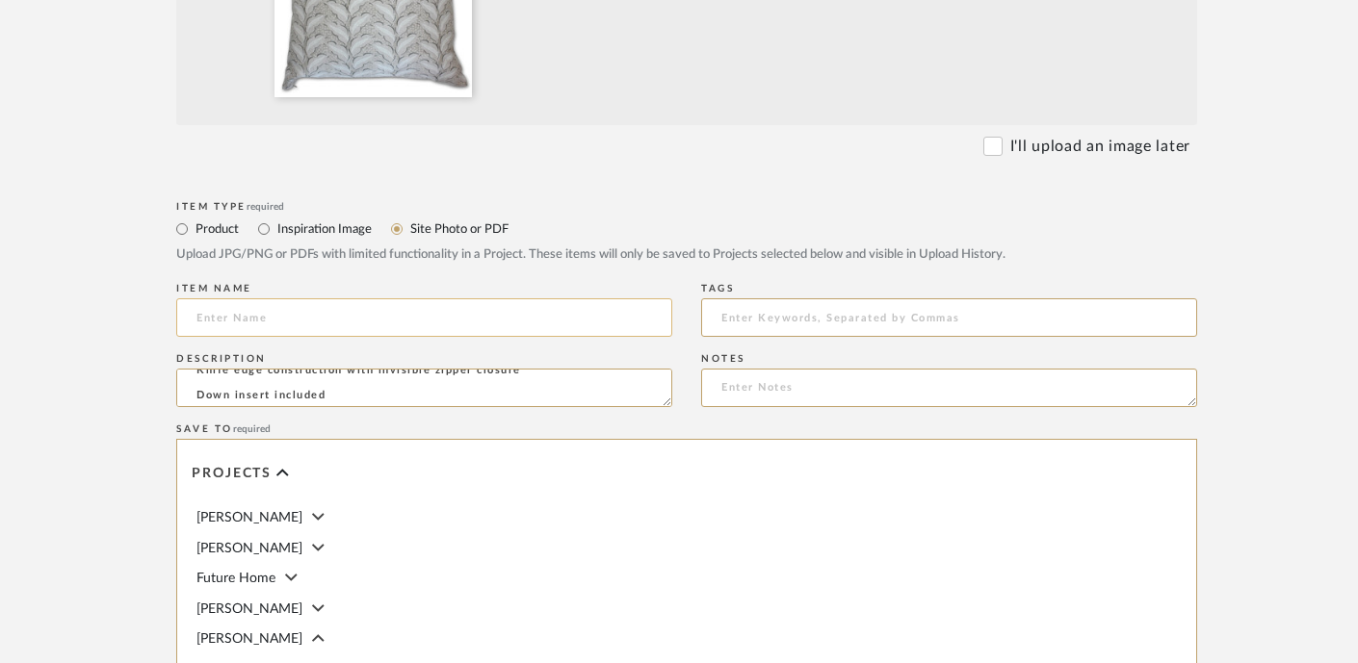
click at [540, 319] on input at bounding box center [424, 318] width 496 height 39
paste input "Cassis Pillow - Quartz"
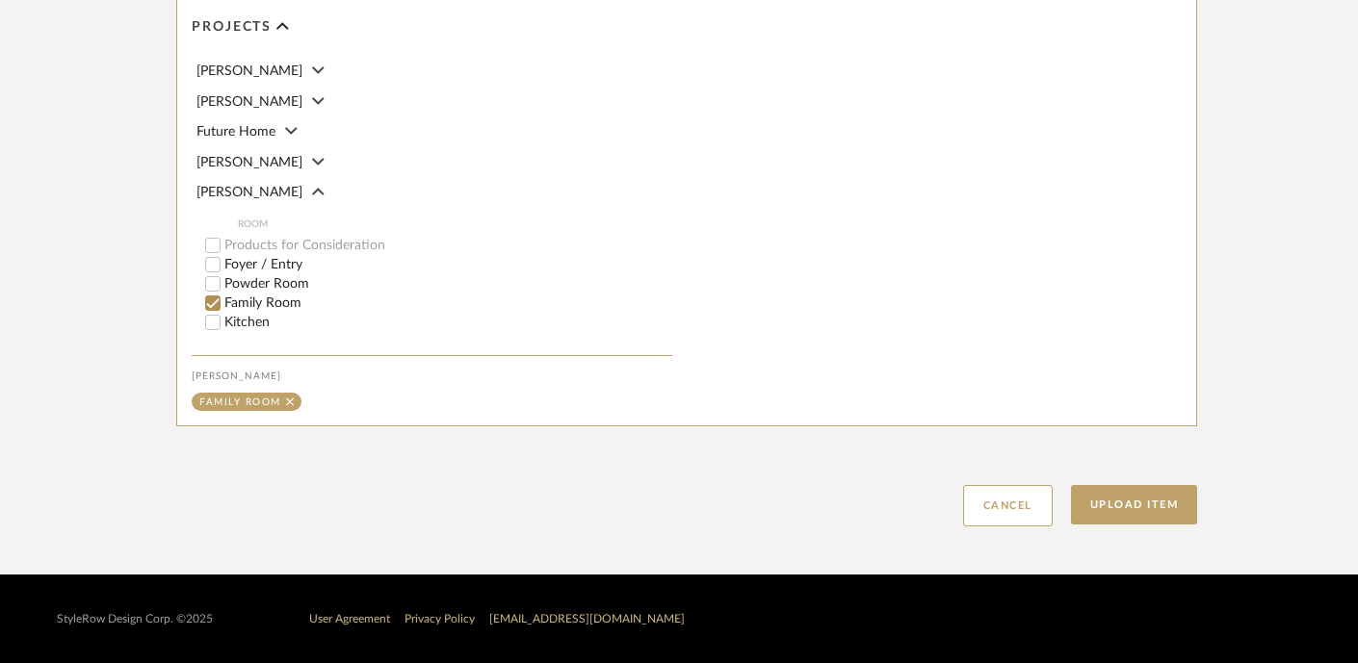
scroll to position [1119, 7]
type input "Cassis Pillow - Quartz"
click at [1154, 496] on button "Upload Item" at bounding box center [1134, 504] width 127 height 39
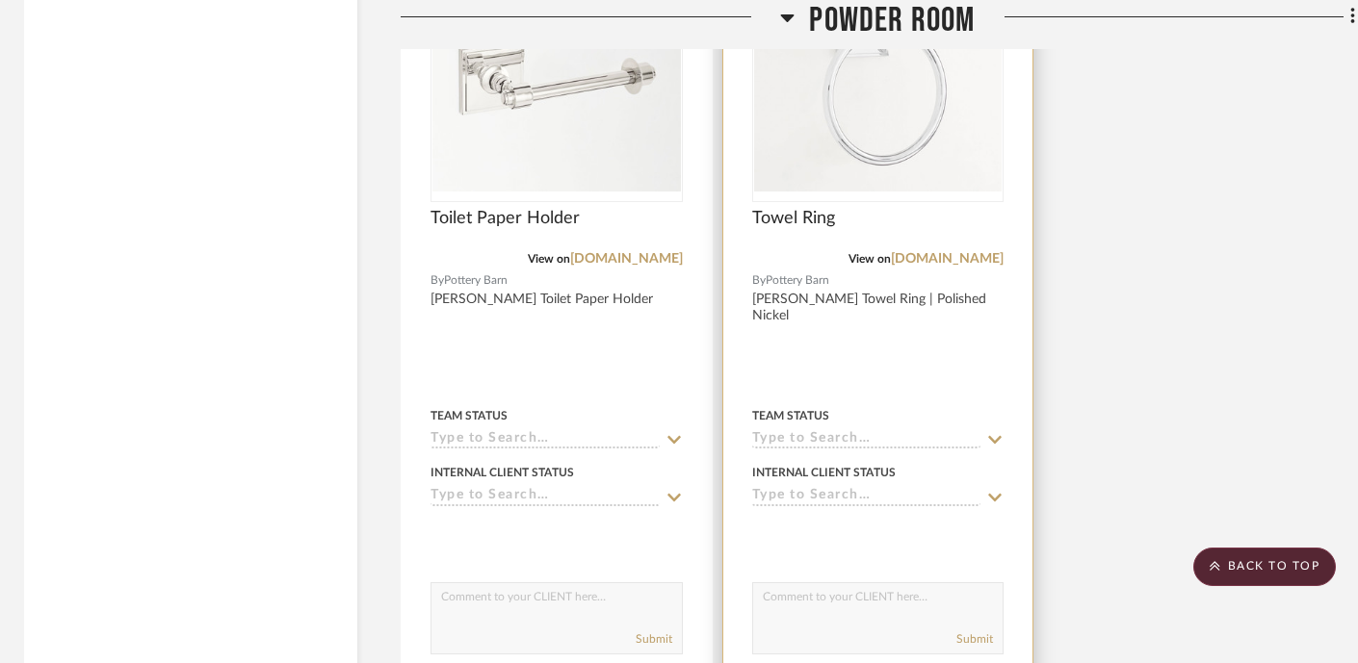
scroll to position [2515, 5]
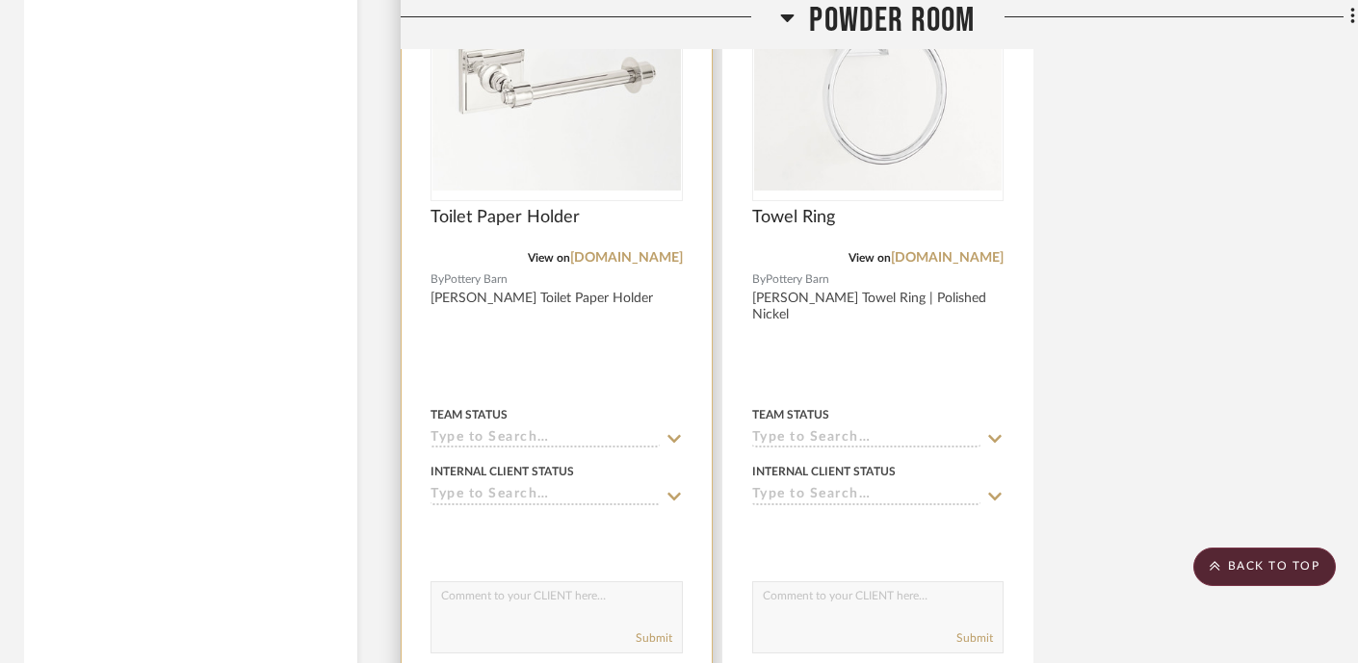
click at [627, 128] on img "0" at bounding box center [556, 78] width 248 height 223
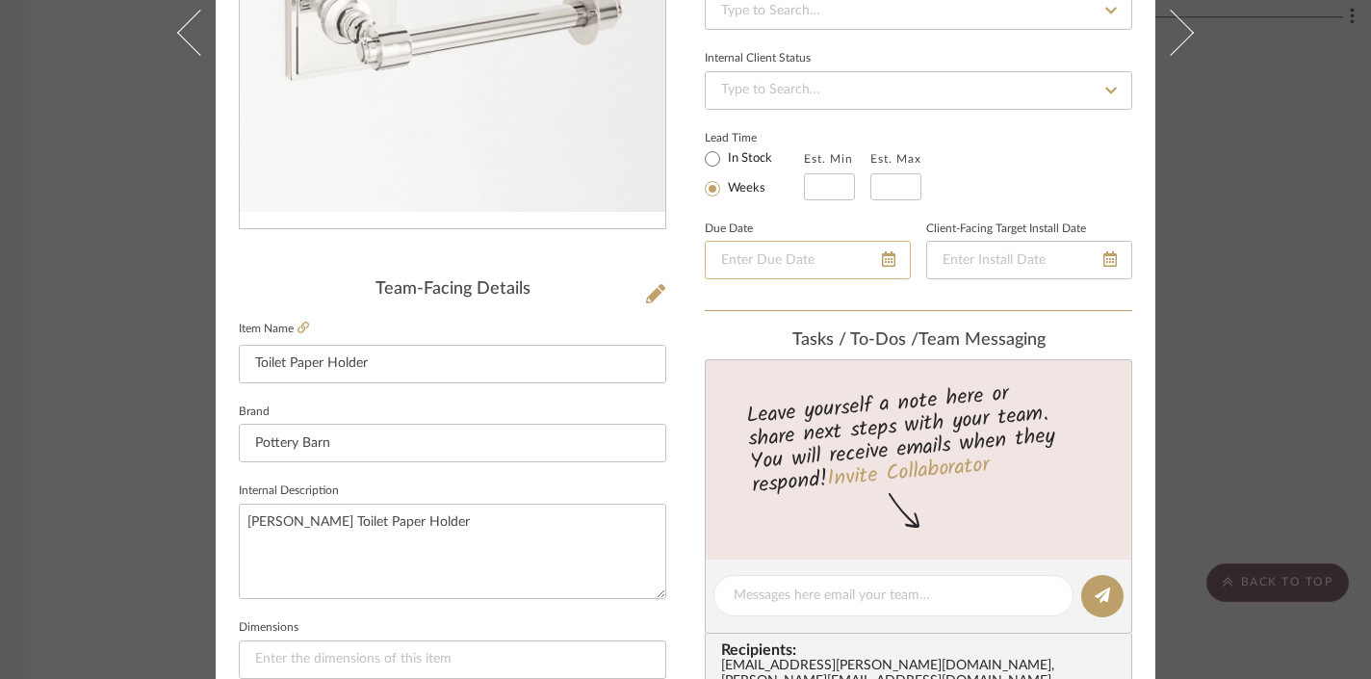
scroll to position [325, 0]
click at [299, 328] on icon at bounding box center [304, 325] width 12 height 12
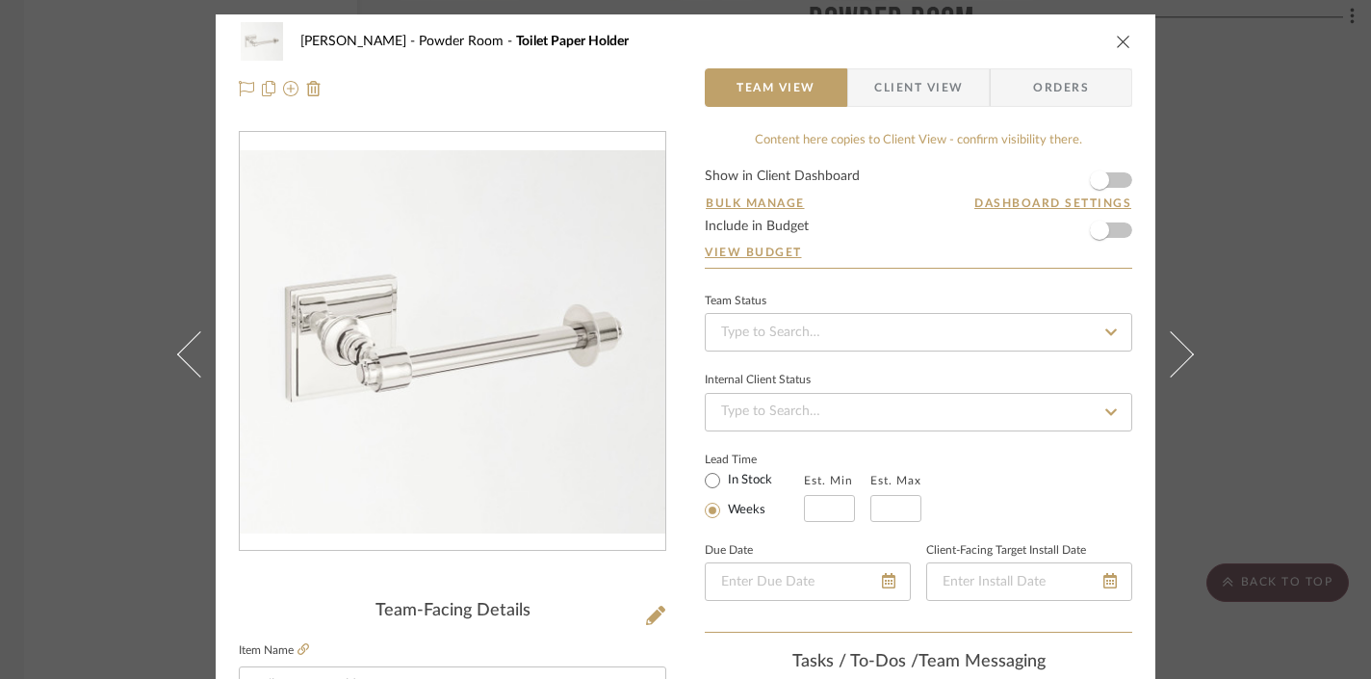
scroll to position [0, 0]
click at [1119, 33] on button "close" at bounding box center [1123, 41] width 17 height 17
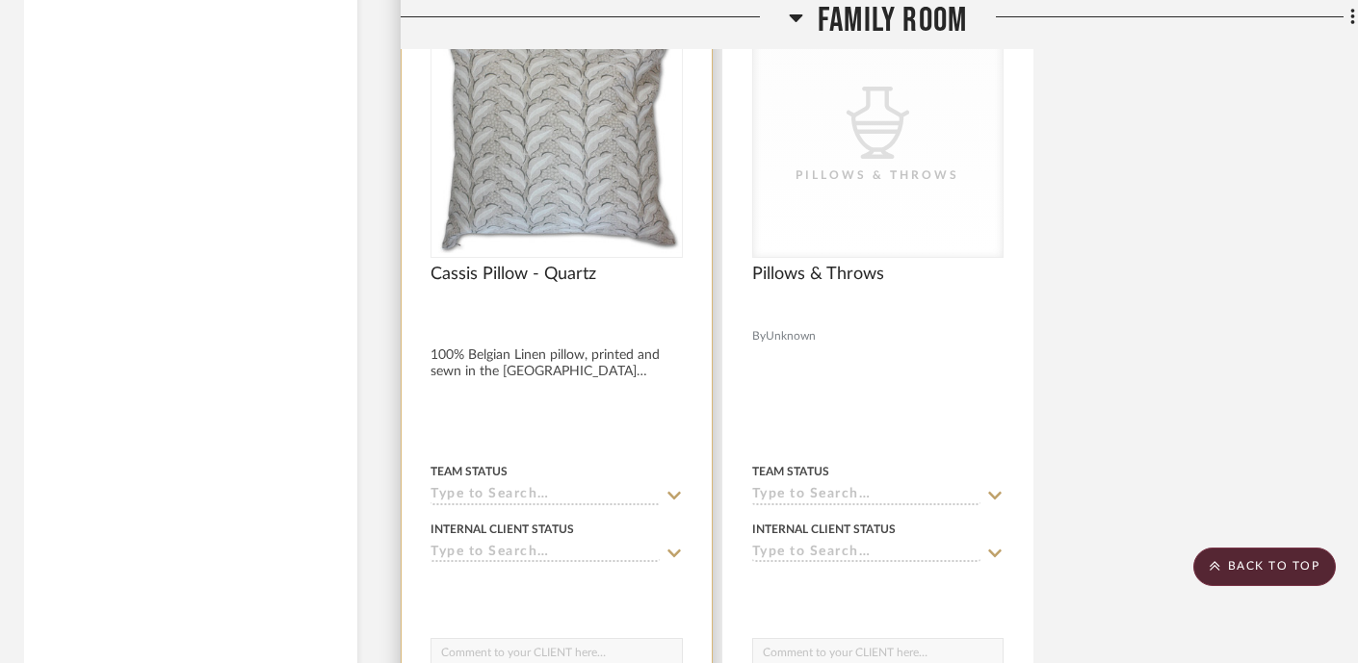
scroll to position [3338, 5]
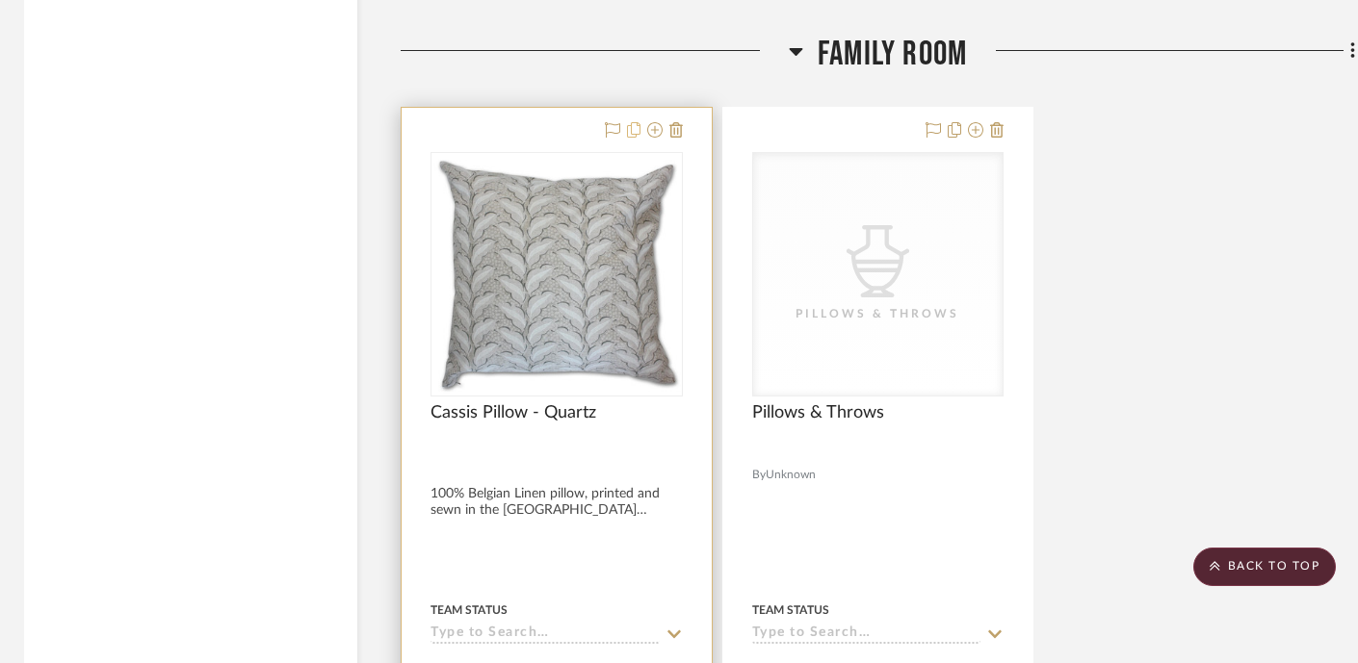
click at [636, 123] on icon at bounding box center [633, 129] width 13 height 15
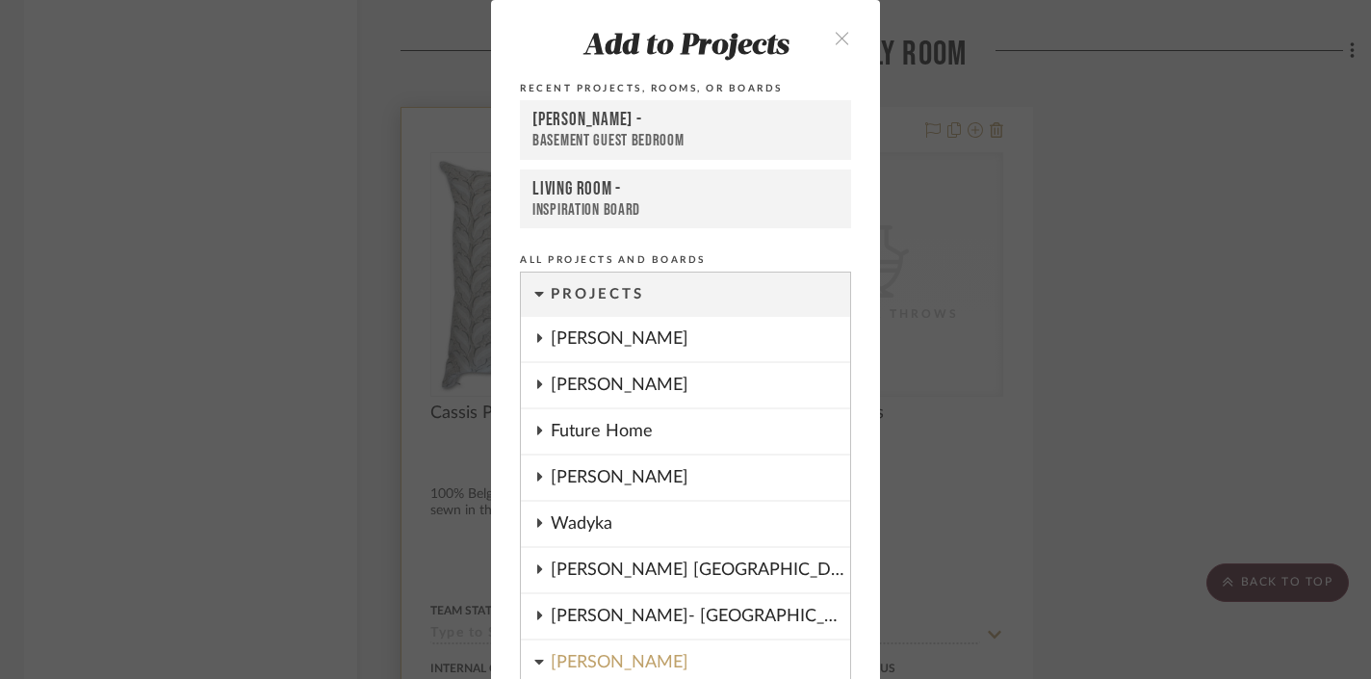
scroll to position [467, 0]
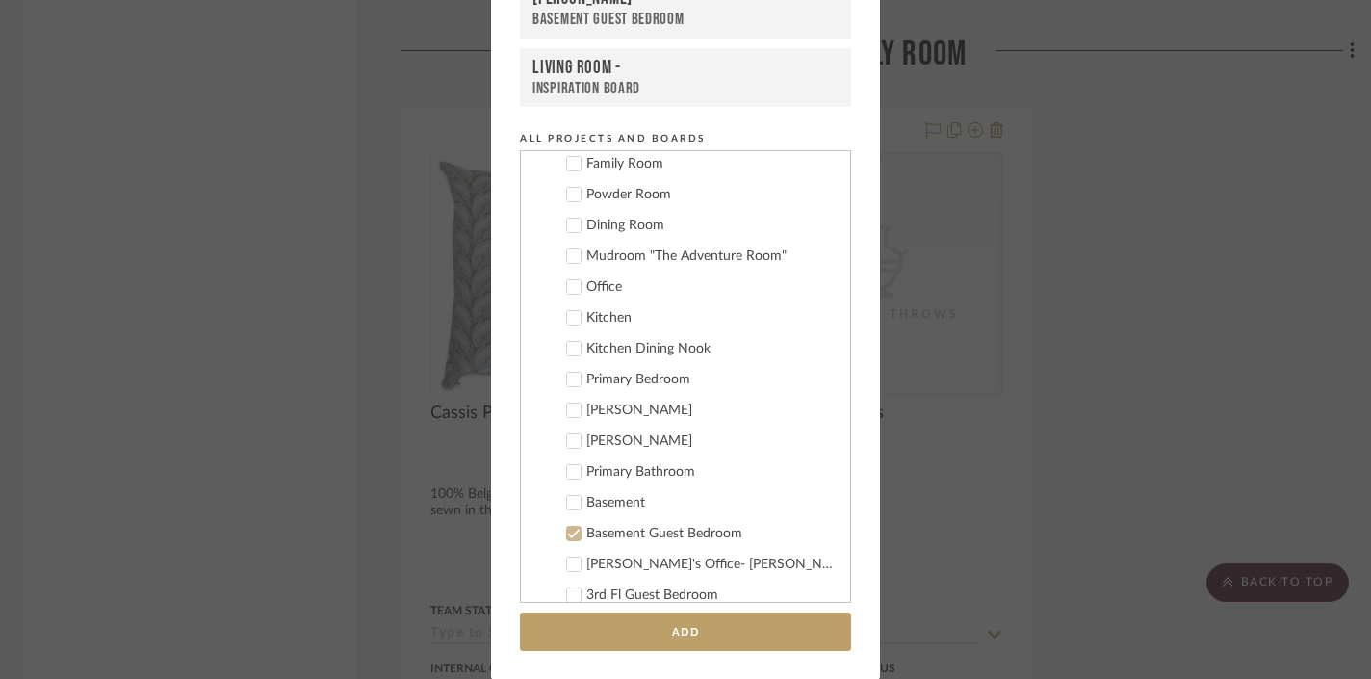
click at [390, 264] on div "Add to Projects Recent Projects, Rooms, or Boards Wurster - Basement Guest Bedr…" at bounding box center [685, 339] width 1371 height 679
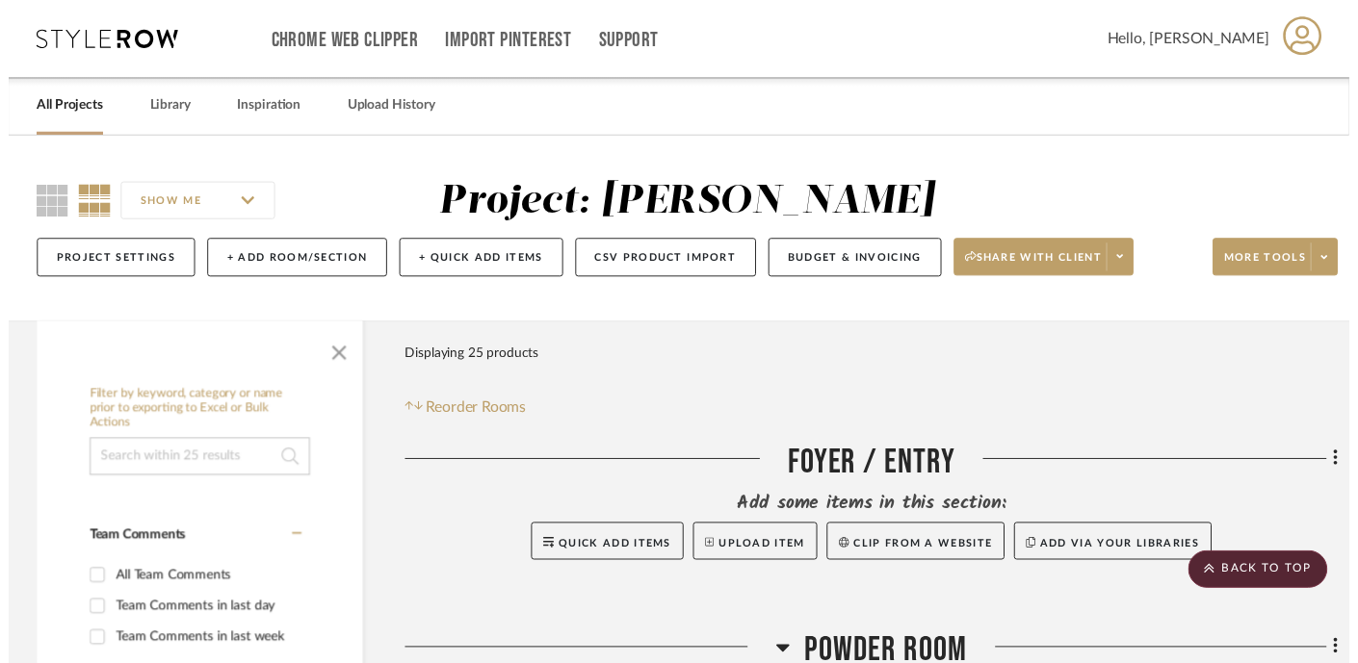
scroll to position [3338, 5]
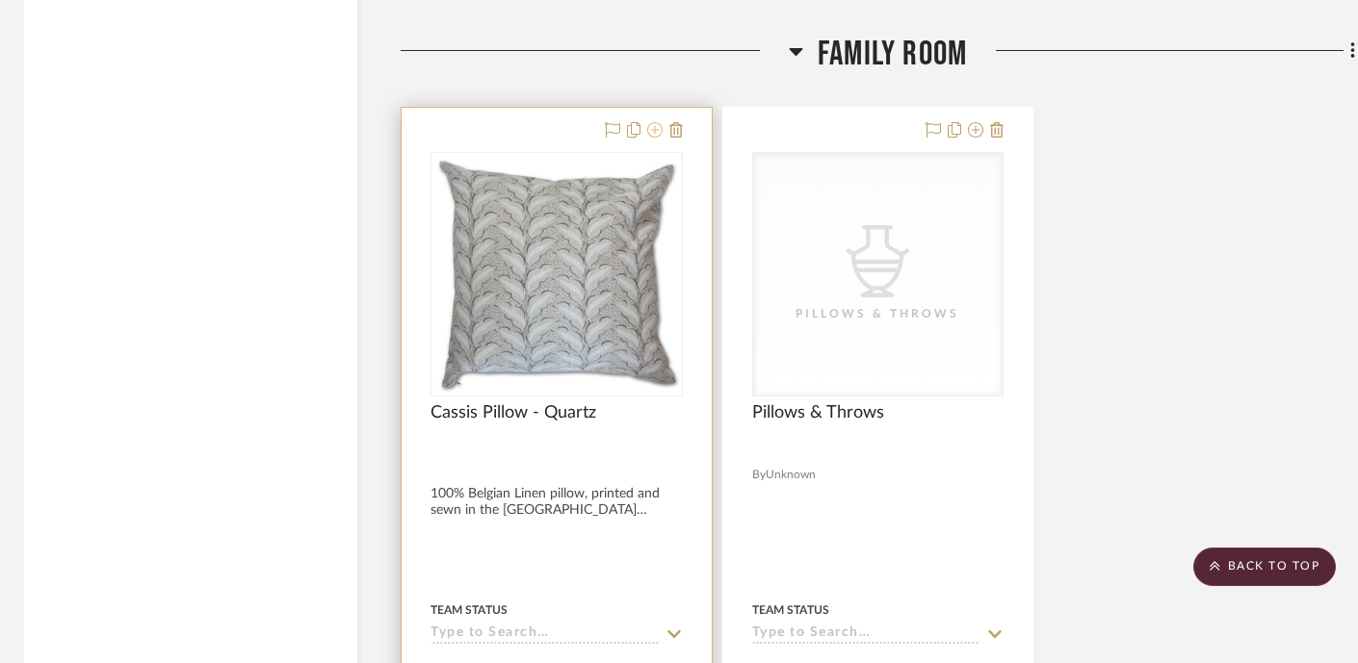
click at [656, 122] on icon at bounding box center [654, 129] width 15 height 15
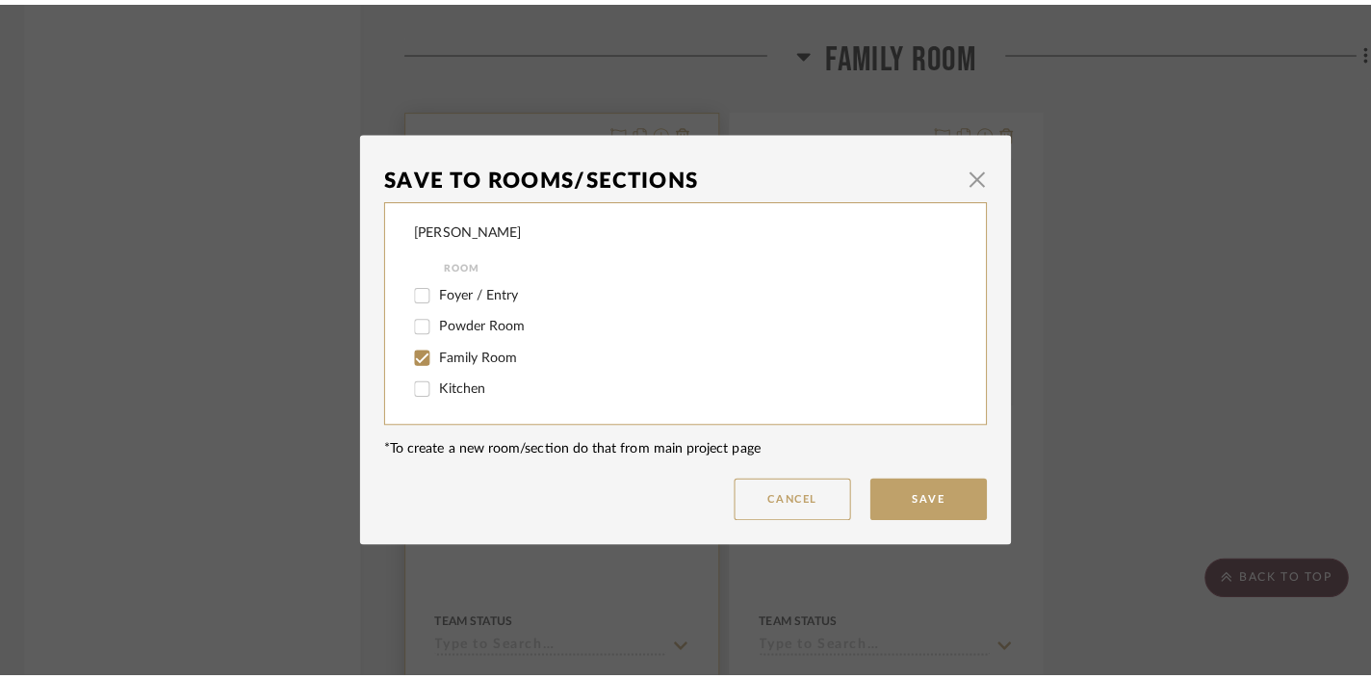
scroll to position [0, 0]
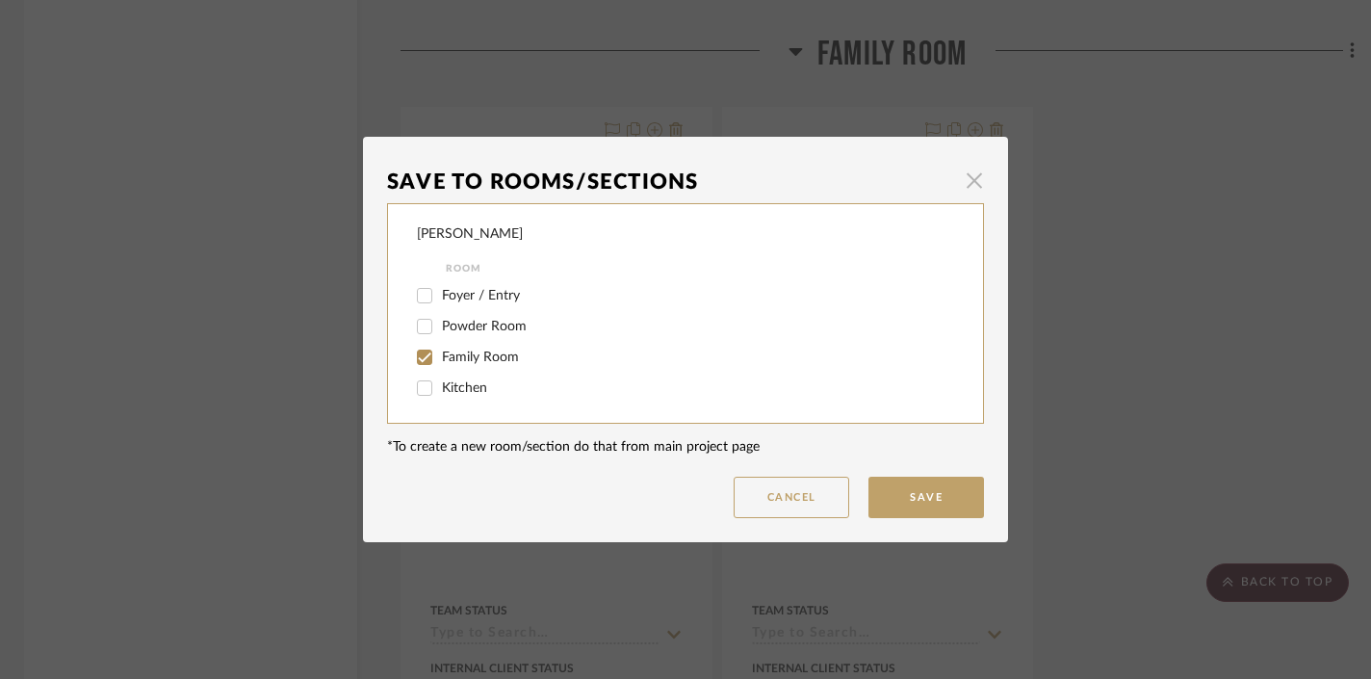
click at [969, 172] on span "button" at bounding box center [974, 180] width 39 height 39
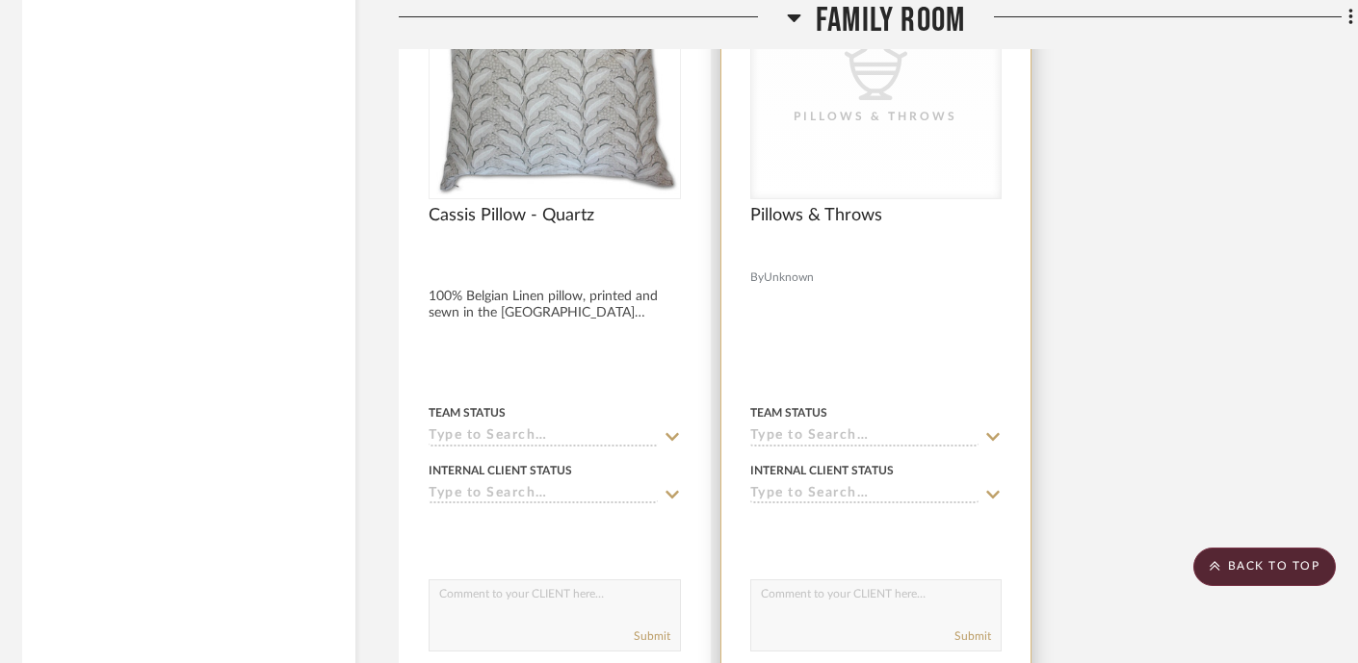
scroll to position [3812, 10]
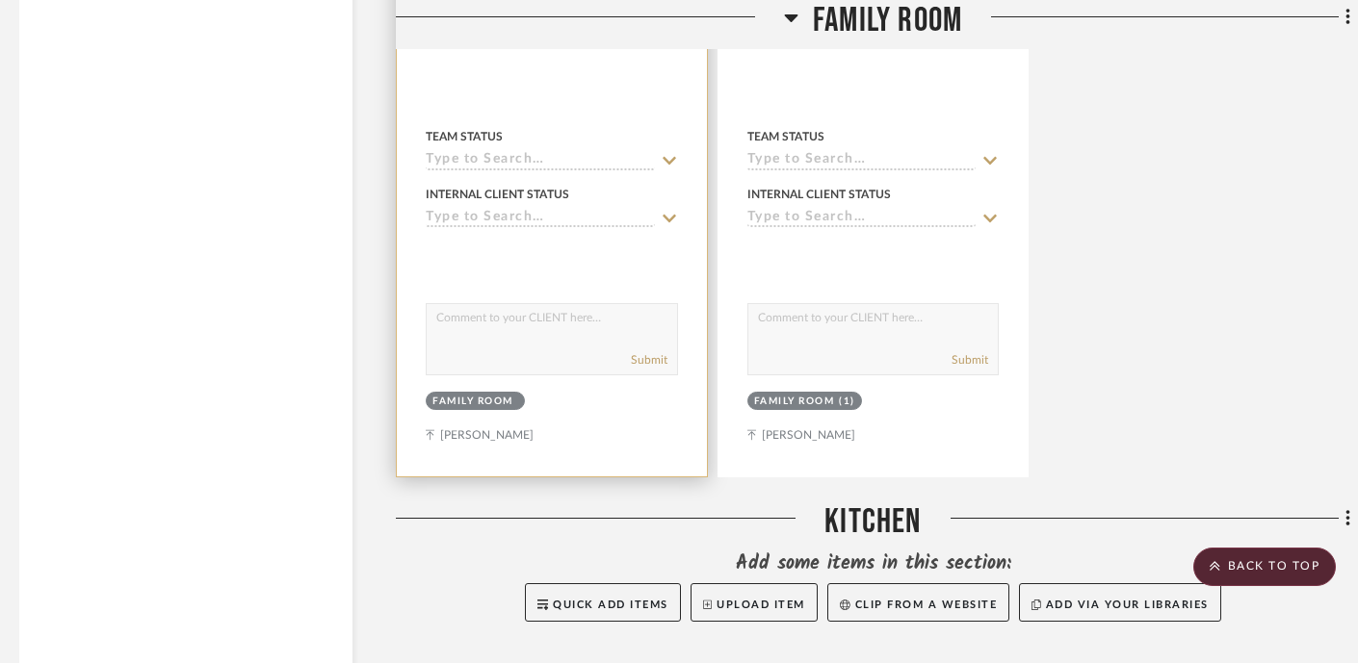
click at [488, 423] on div at bounding box center [552, 55] width 310 height 843
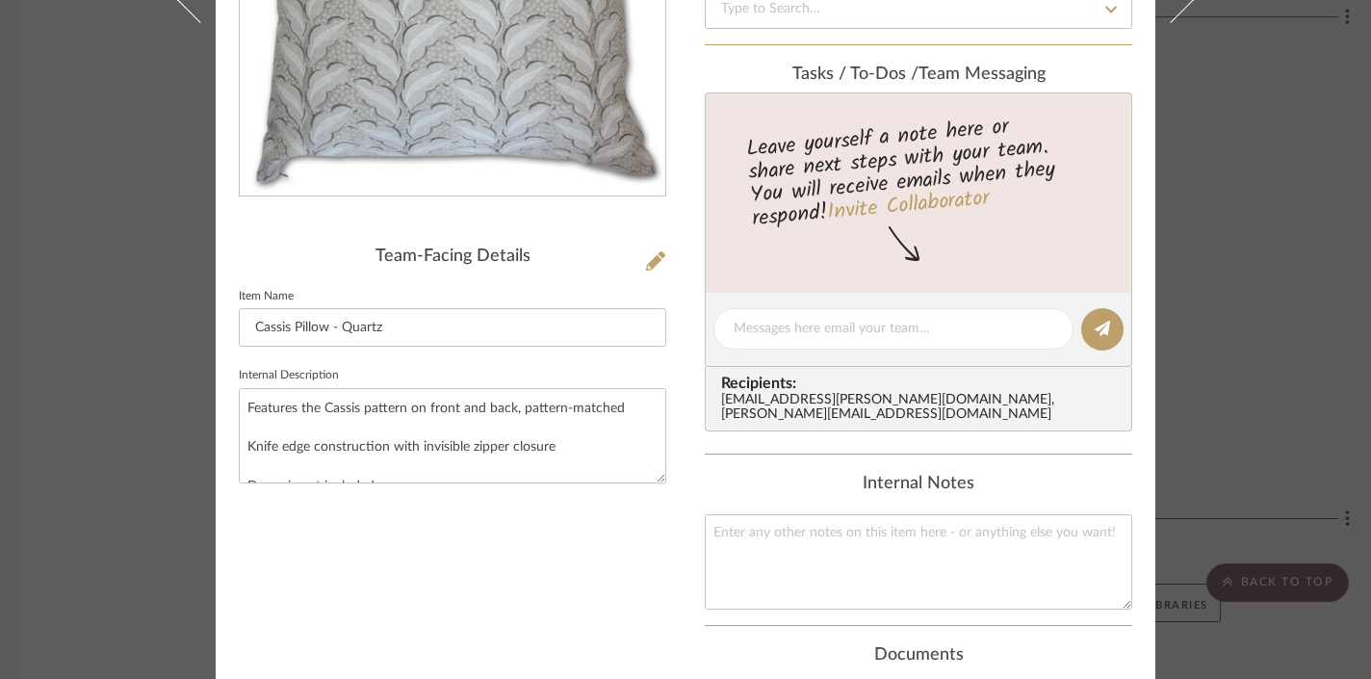
scroll to position [315, 0]
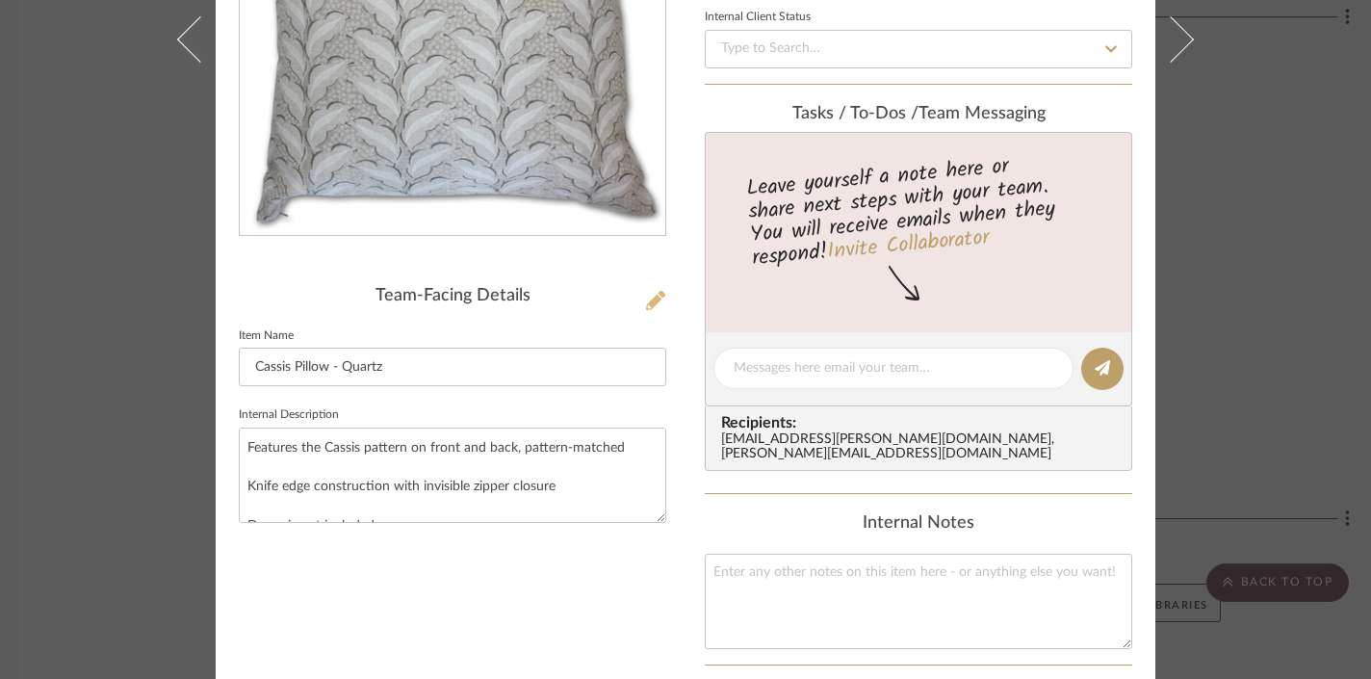
click at [658, 313] on button at bounding box center [655, 301] width 21 height 31
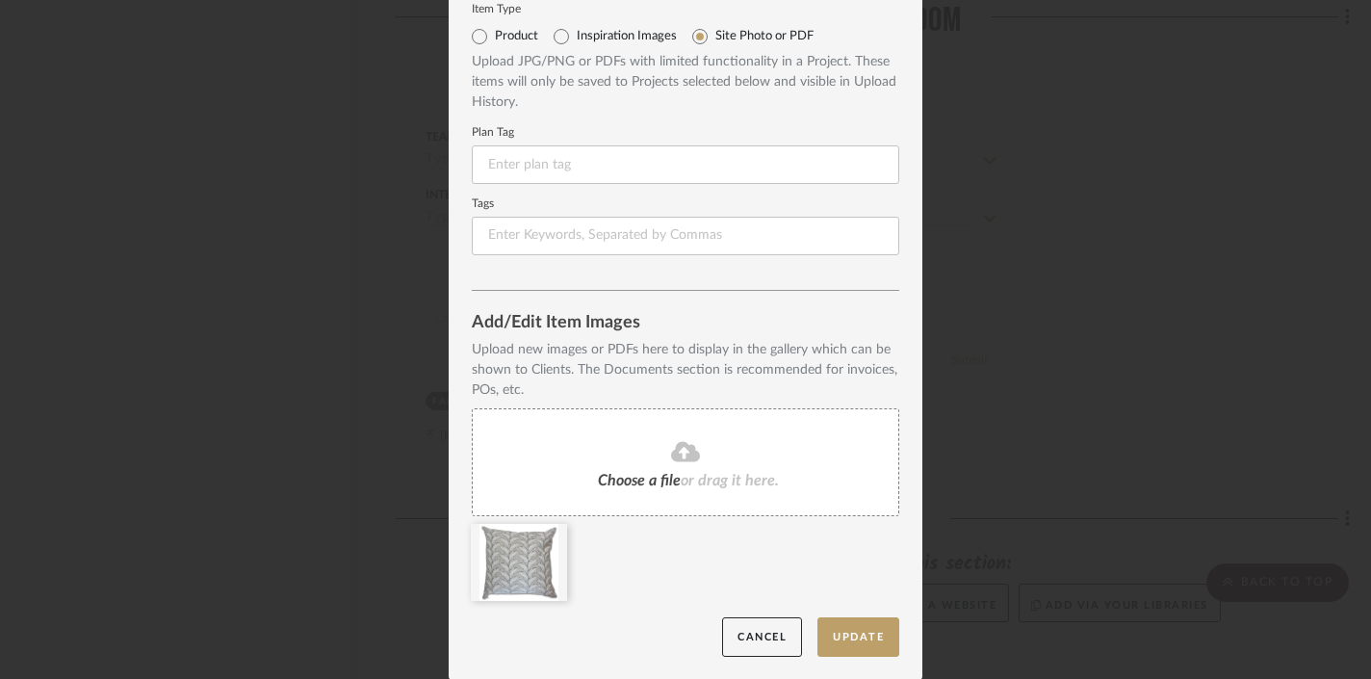
scroll to position [62, 0]
click at [863, 638] on button "Update" at bounding box center [859, 639] width 82 height 39
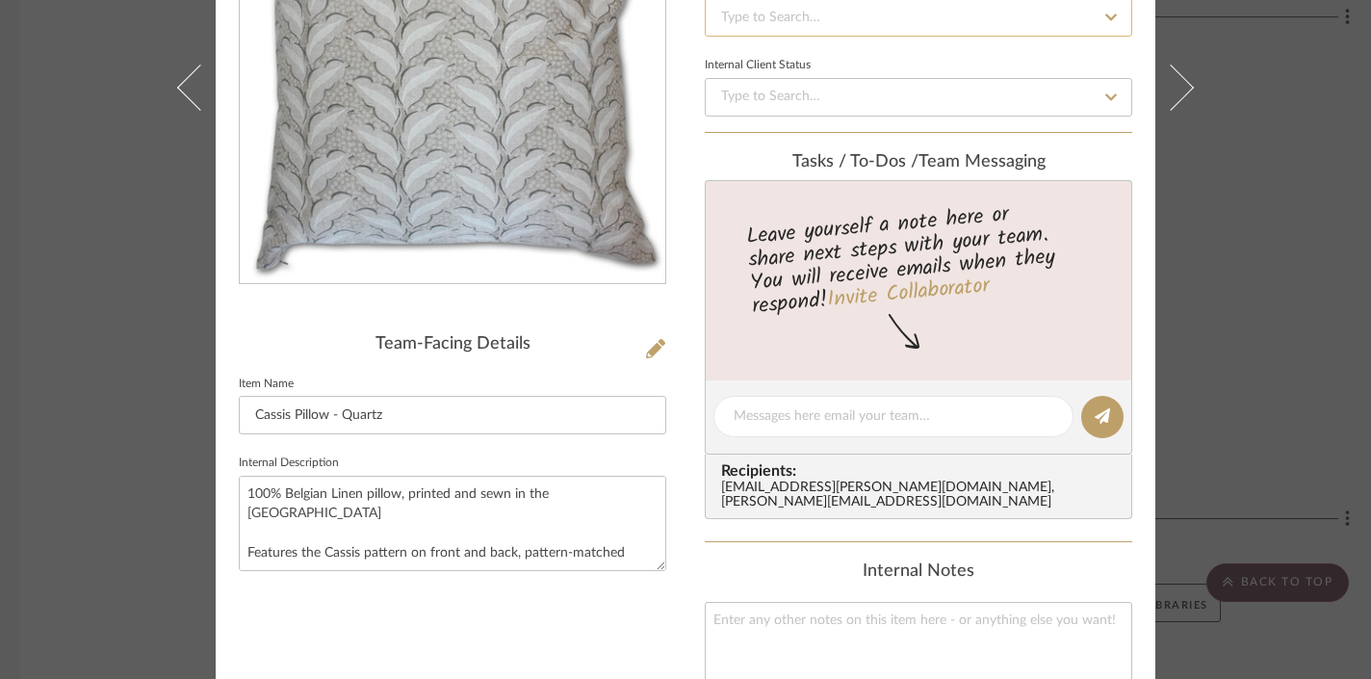
scroll to position [271, 0]
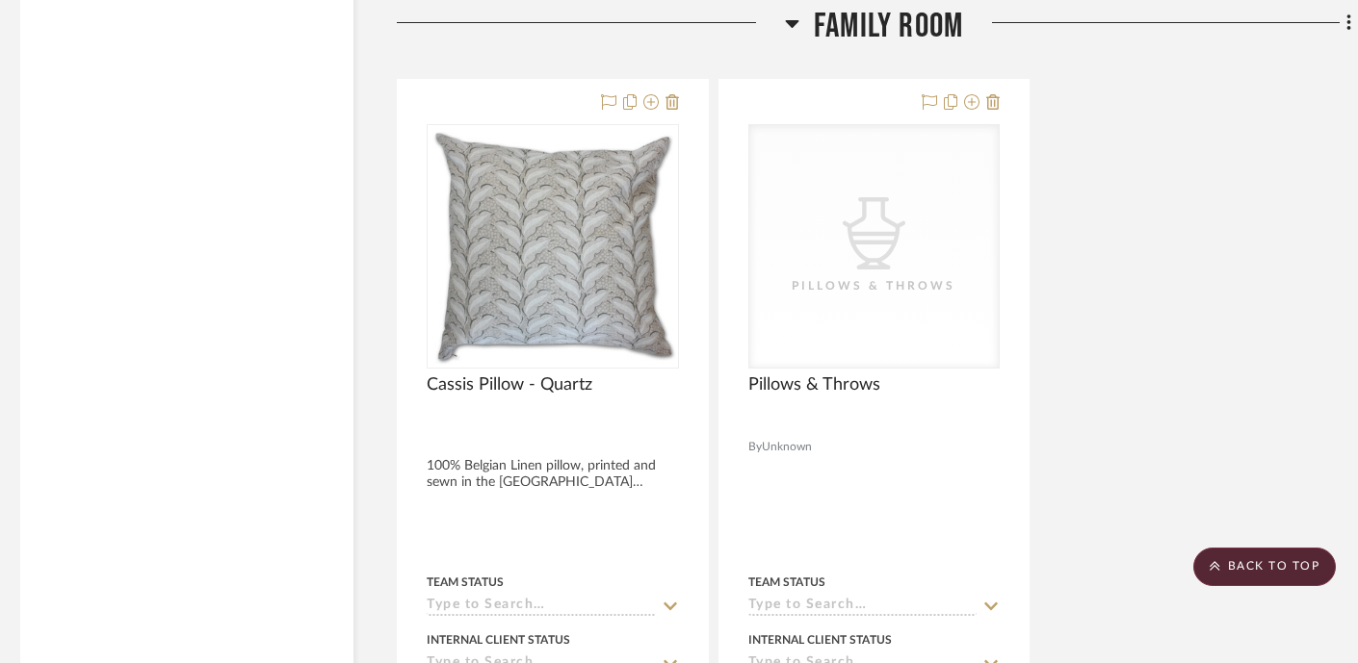
scroll to position [3362, 9]
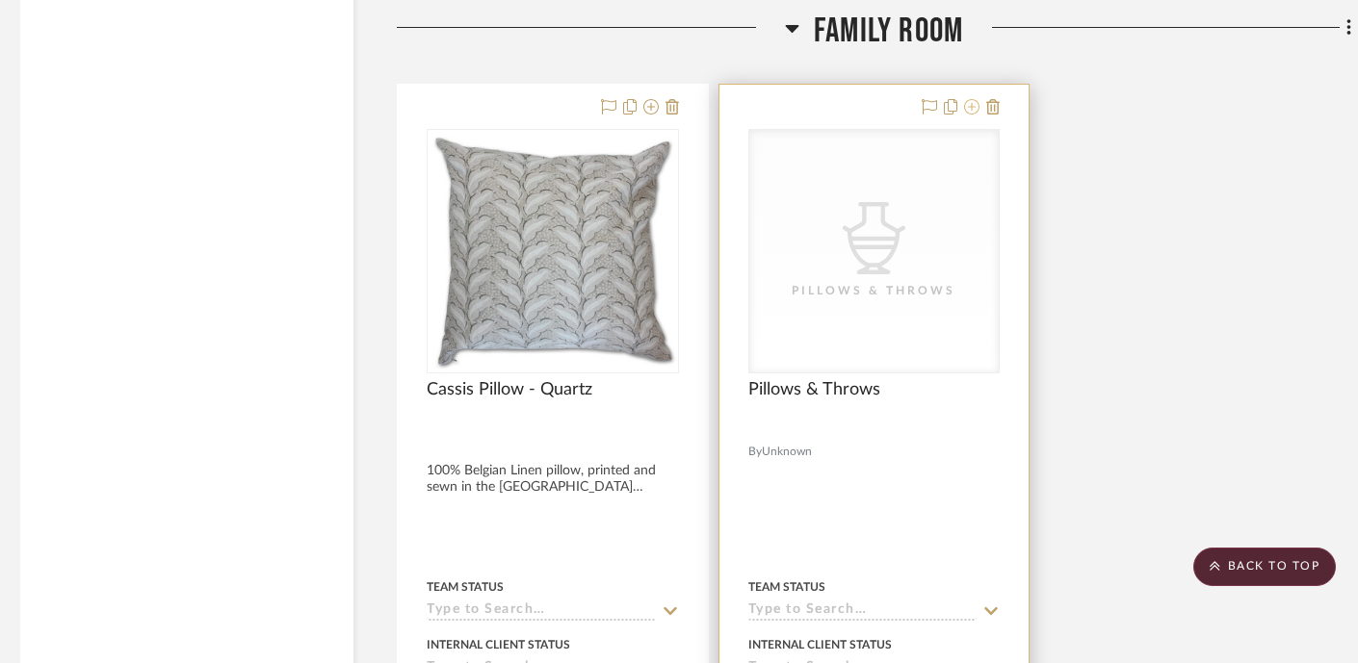
click at [974, 99] on icon at bounding box center [971, 106] width 15 height 15
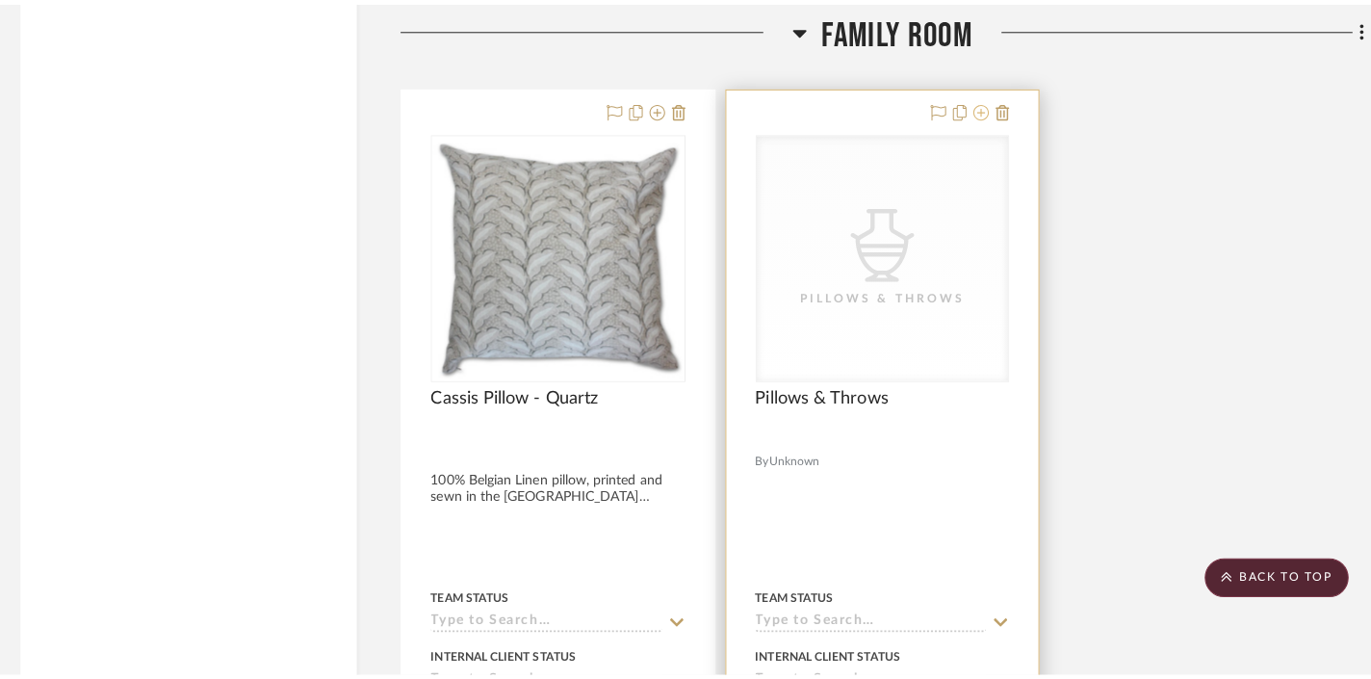
scroll to position [0, 0]
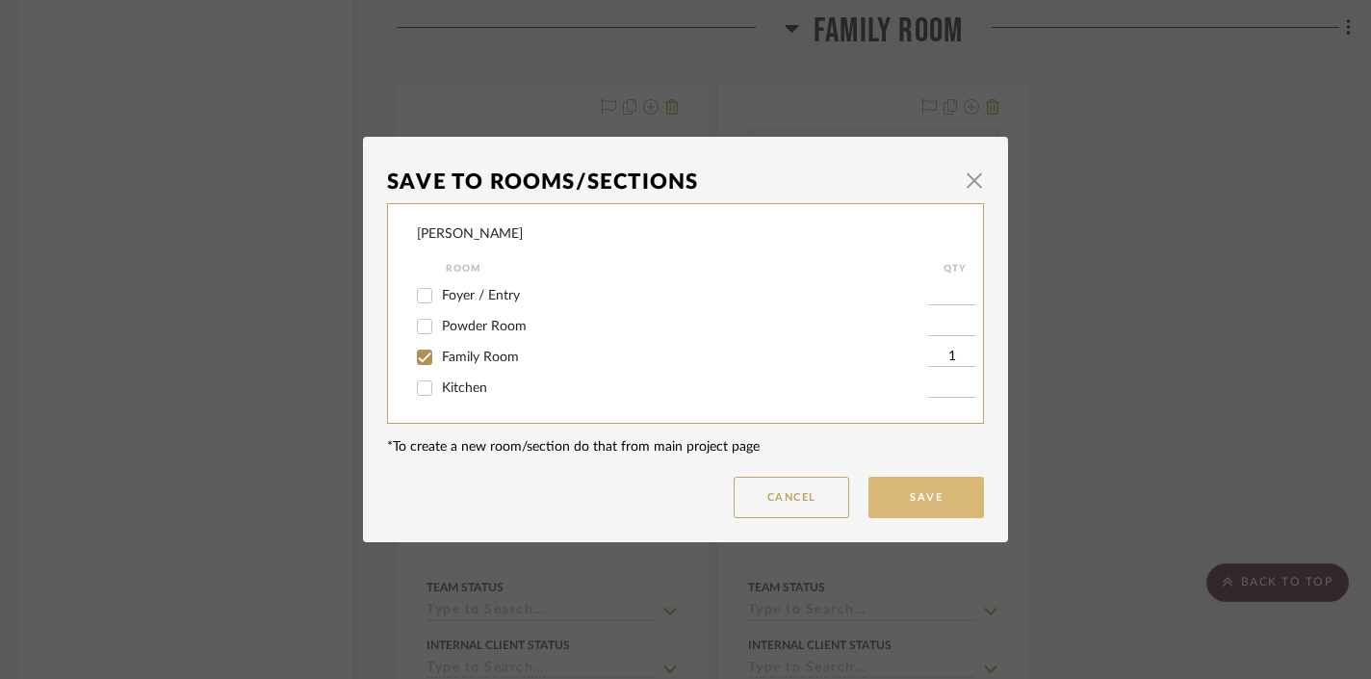
click at [960, 494] on button "Save" at bounding box center [927, 497] width 116 height 41
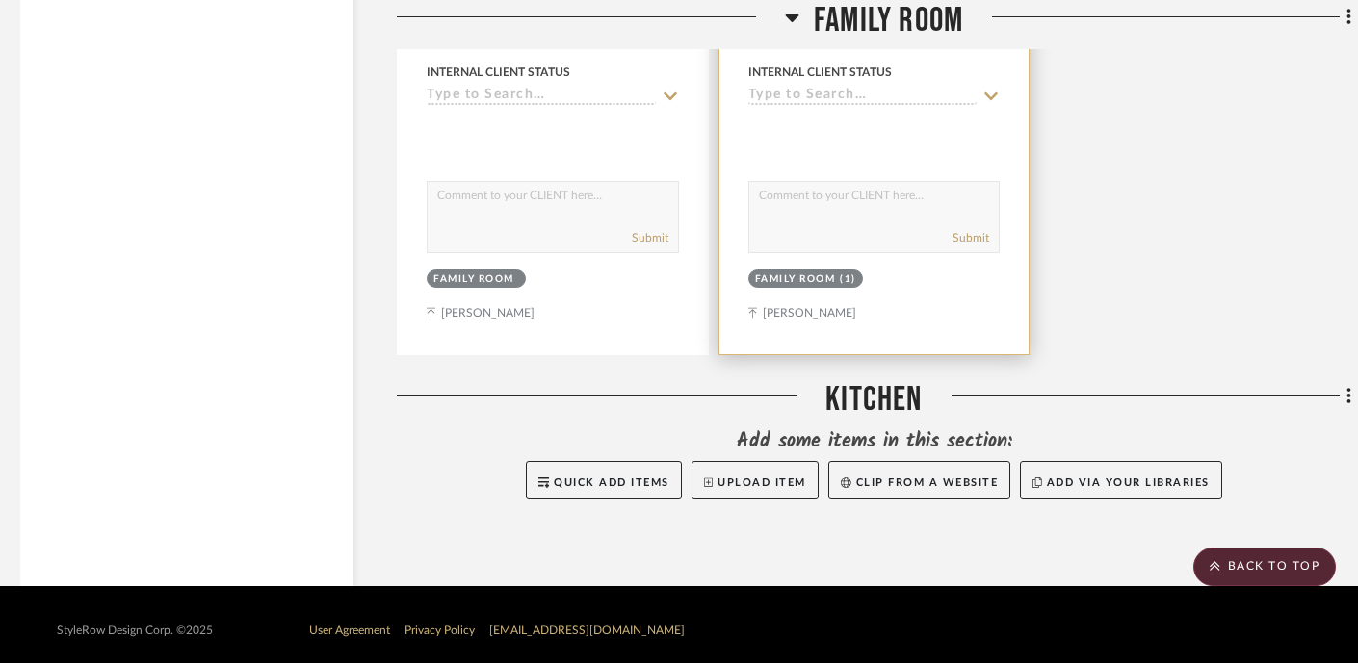
scroll to position [3934, 9]
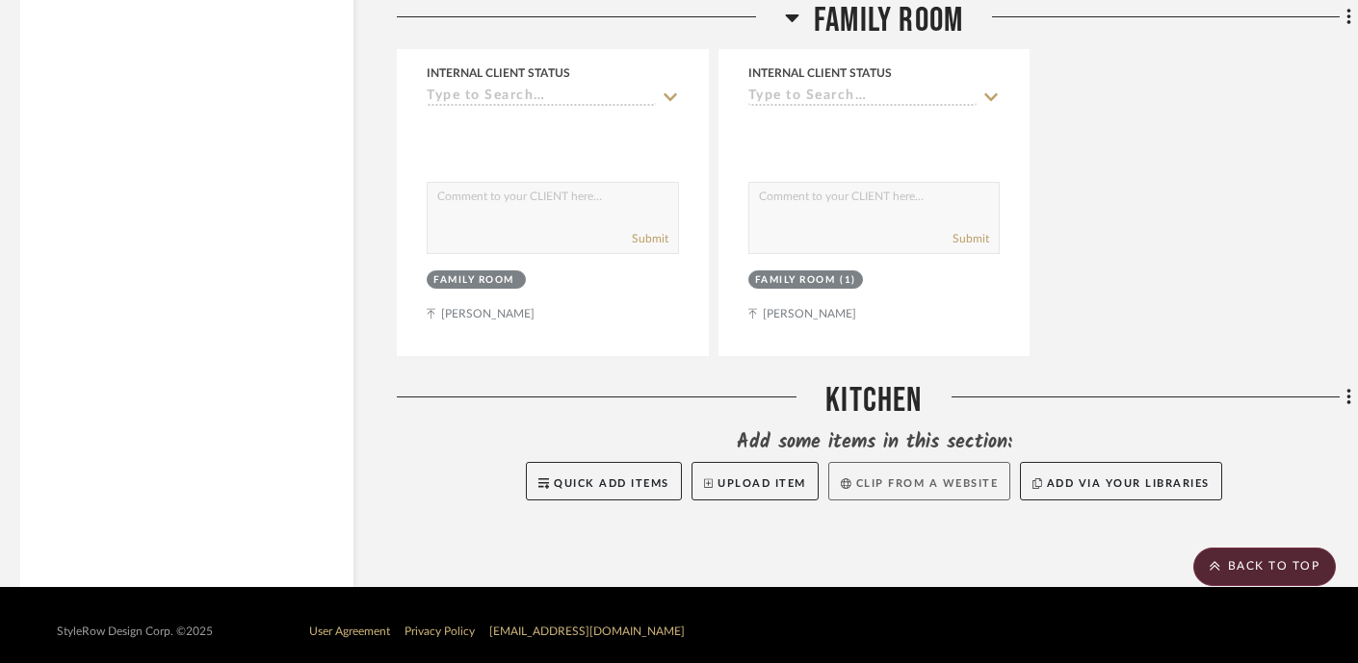
click at [905, 476] on button "Clip from a website" at bounding box center [919, 481] width 182 height 39
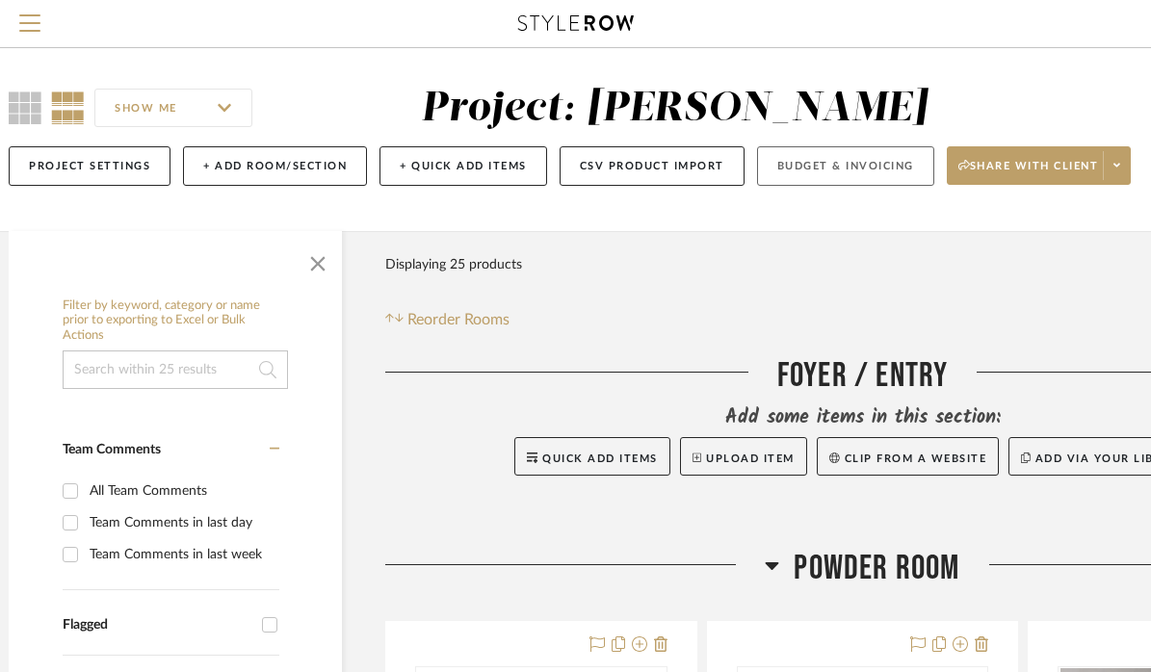
scroll to position [7, 0]
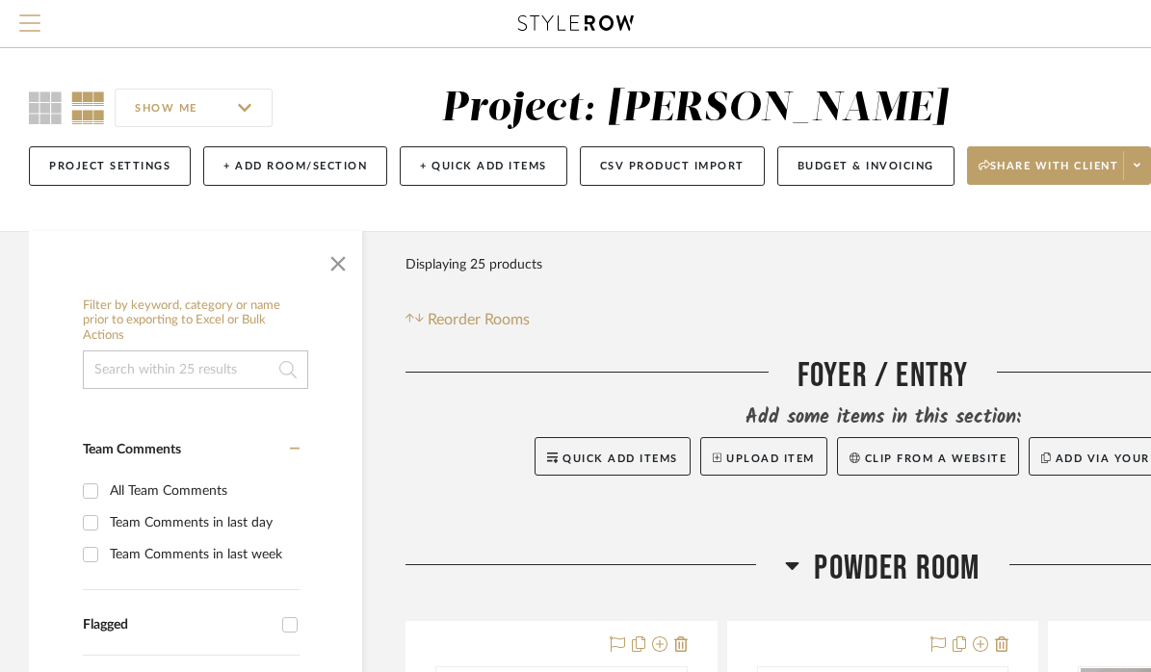
click at [40, 21] on button "Menu" at bounding box center [30, 23] width 60 height 47
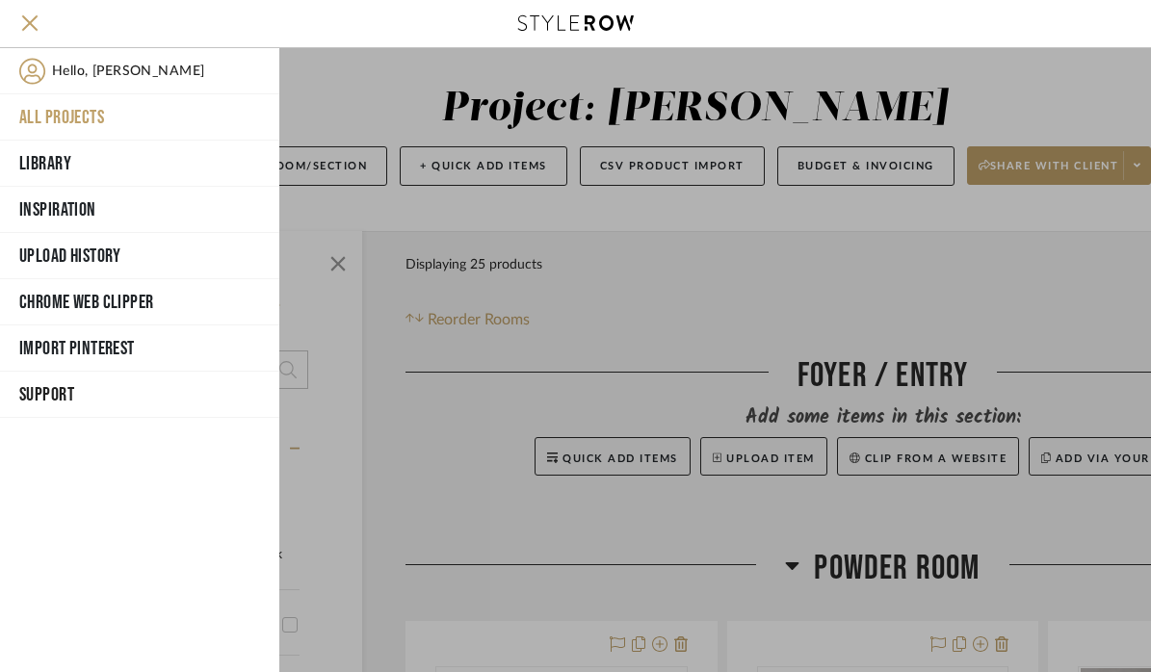
click at [113, 77] on span "Hello, [PERSON_NAME]" at bounding box center [128, 71] width 152 height 27
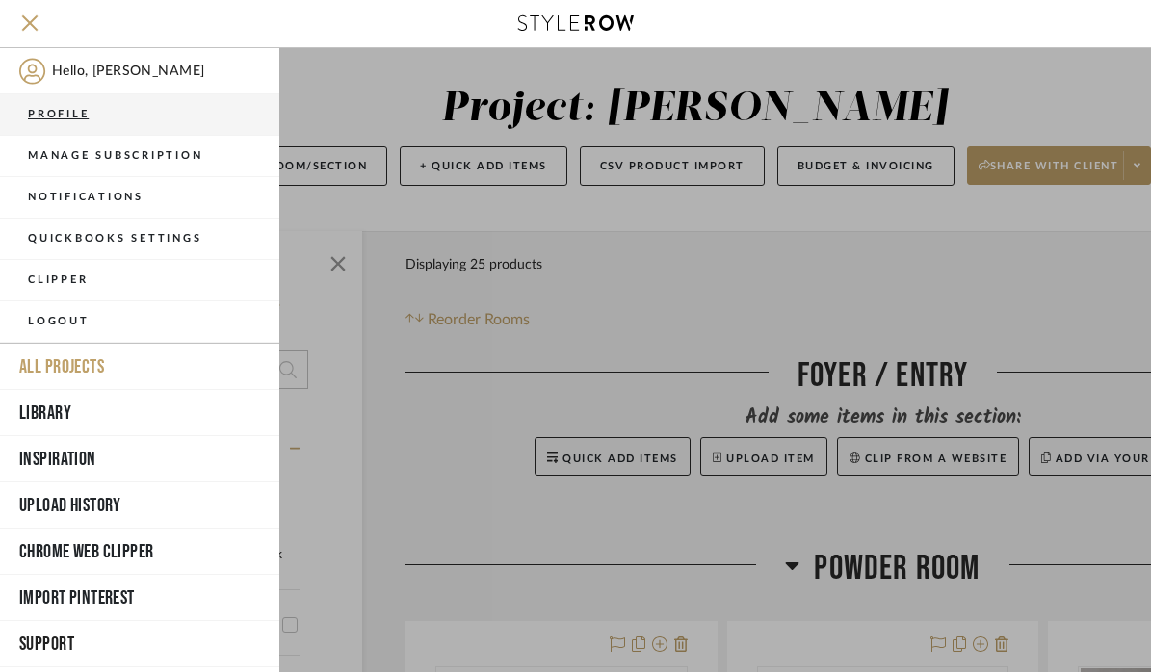
click at [76, 122] on button "Profile" at bounding box center [139, 114] width 279 height 41
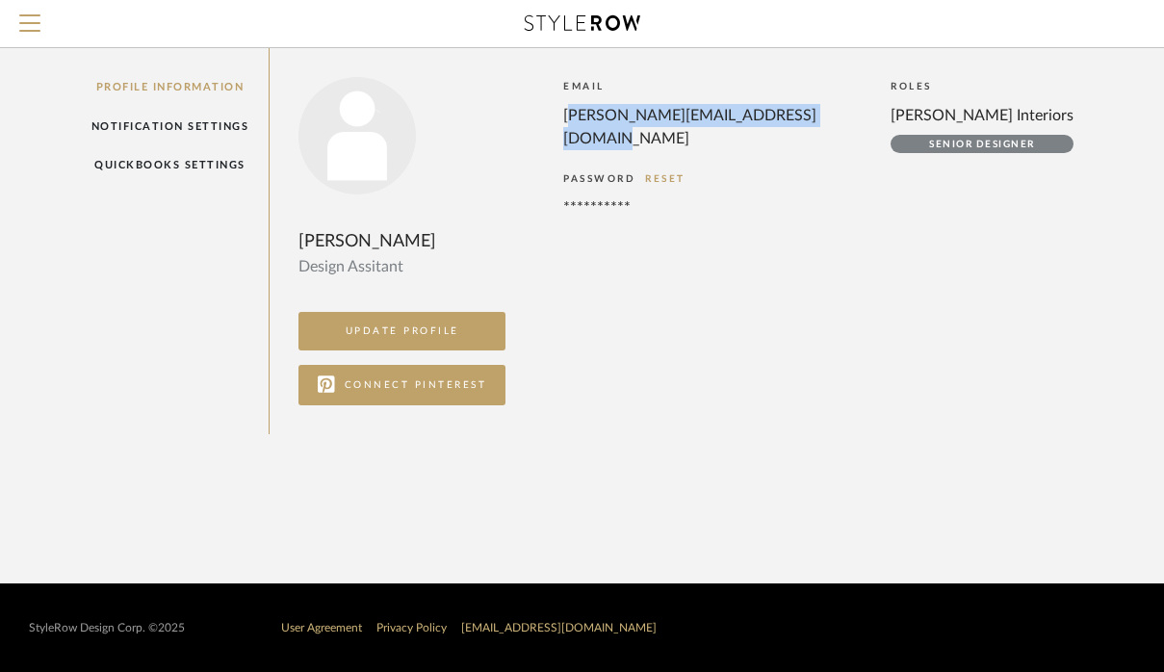
drag, startPoint x: 562, startPoint y: 110, endPoint x: 838, endPoint y: 123, distance: 275.7
click at [838, 123] on div "hayden@keeganwilliamsinteriors.com" at bounding box center [707, 127] width 289 height 46
copy div "hayden@keeganwilliamsinteriors.com"
